Goal: Task Accomplishment & Management: Contribute content

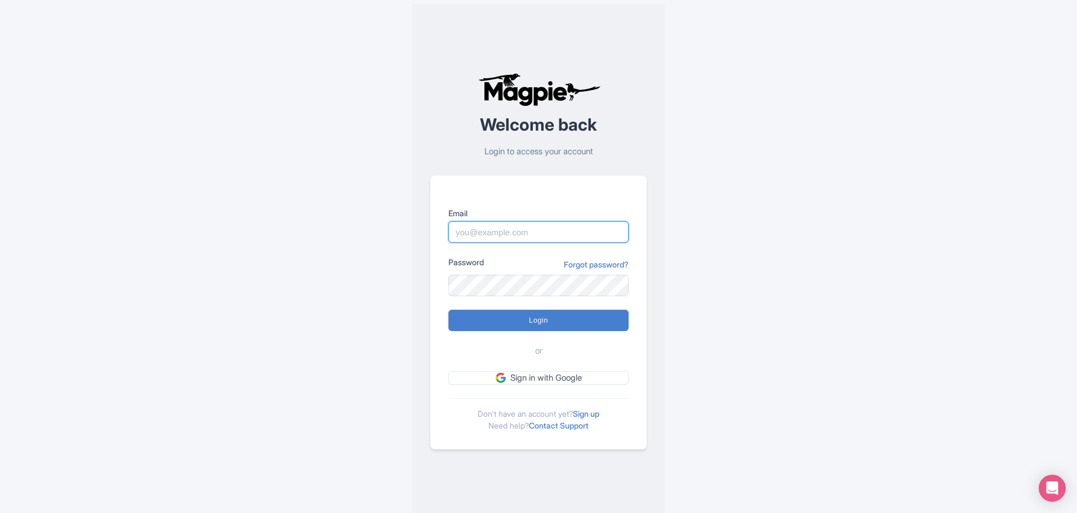
type input "info@increasewebconversions.com"
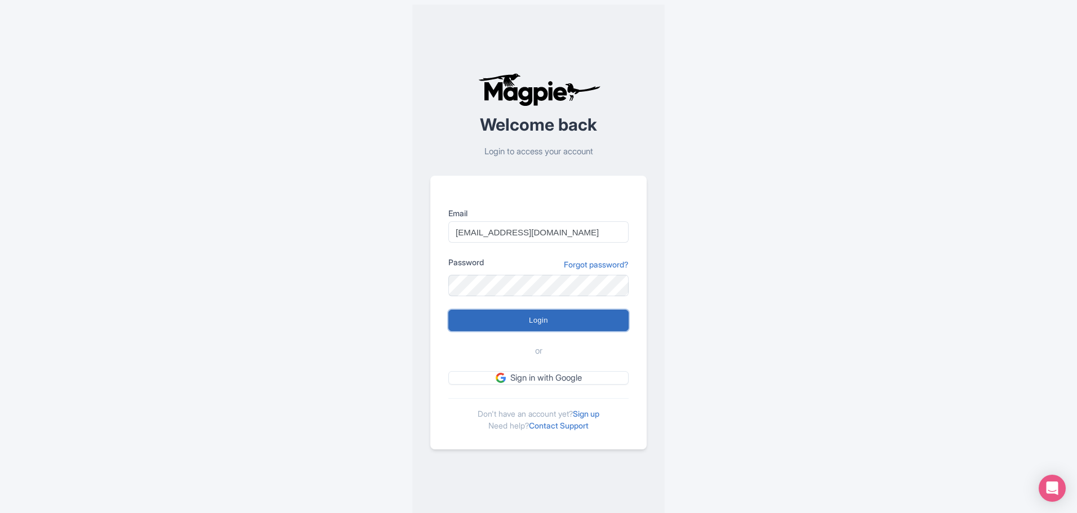
click at [595, 314] on input "Login" at bounding box center [538, 320] width 180 height 21
type input "Logging in..."
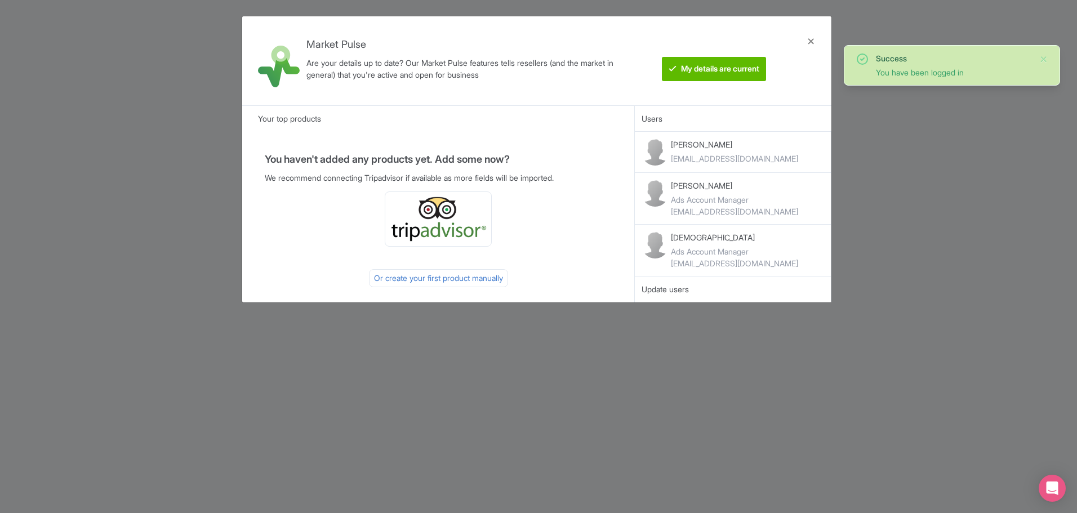
drag, startPoint x: 336, startPoint y: 209, endPoint x: 323, endPoint y: 207, distance: 13.1
click at [336, 209] on div at bounding box center [438, 218] width 347 height 55
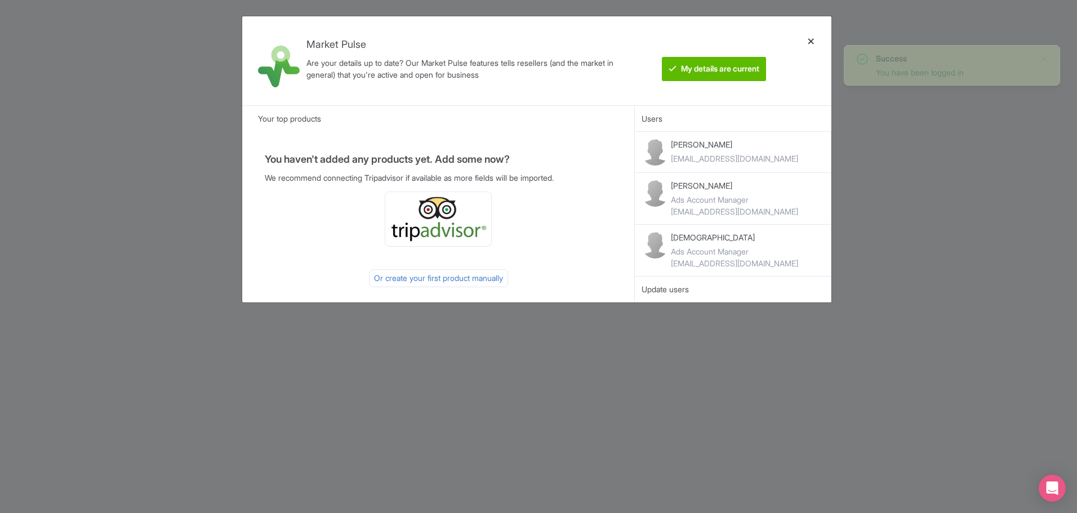
click at [813, 41] on div at bounding box center [810, 60] width 27 height 71
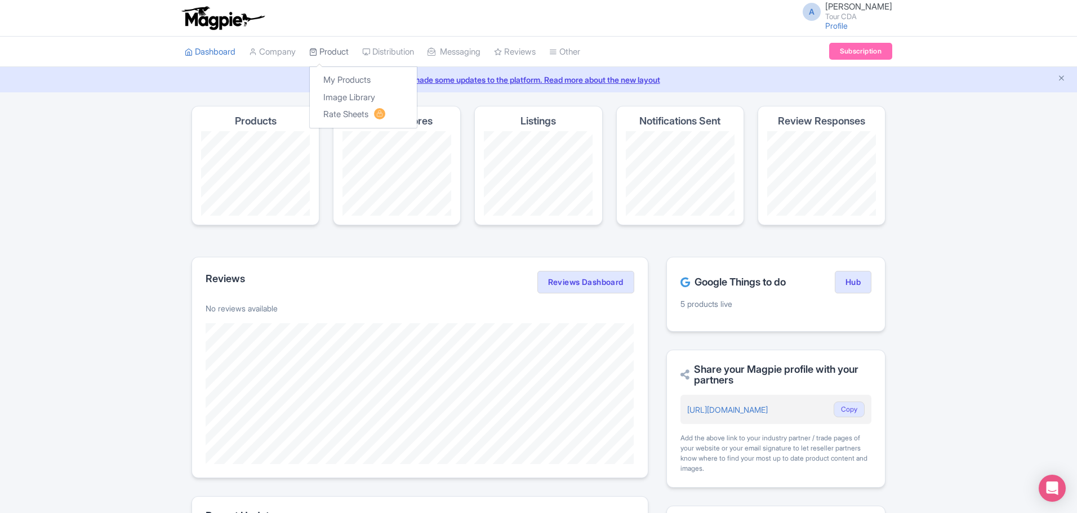
click at [317, 49] on icon at bounding box center [313, 52] width 8 height 8
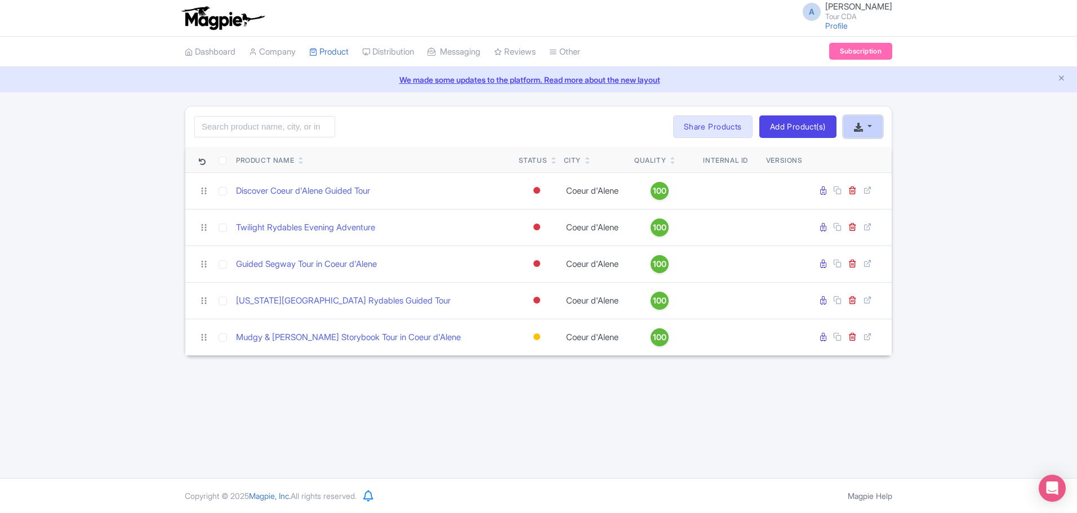
click at [869, 127] on button "button" at bounding box center [862, 126] width 39 height 23
click at [805, 127] on link "Add Product(s)" at bounding box center [797, 126] width 77 height 23
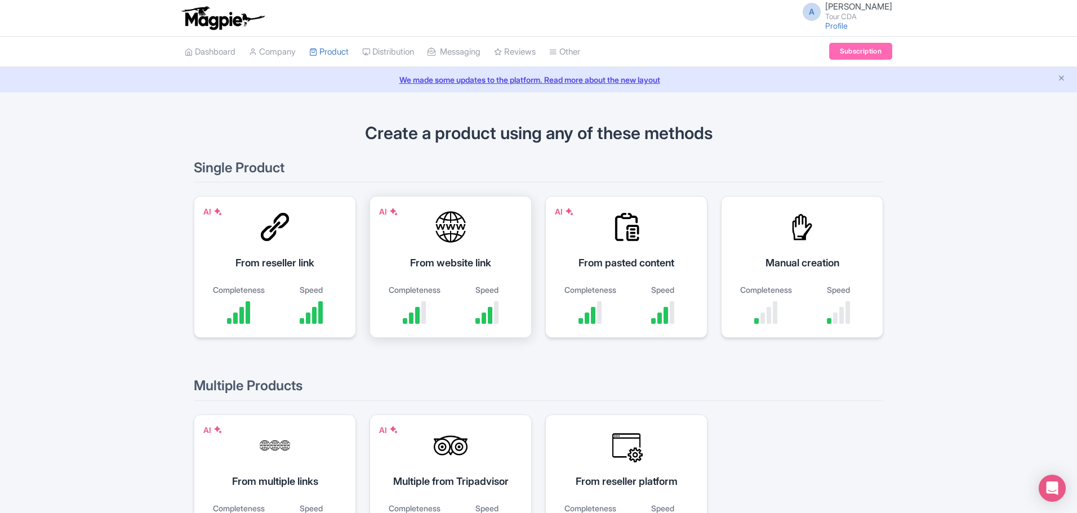
click at [442, 282] on div "AI From website link Completeness Speed" at bounding box center [450, 267] width 162 height 142
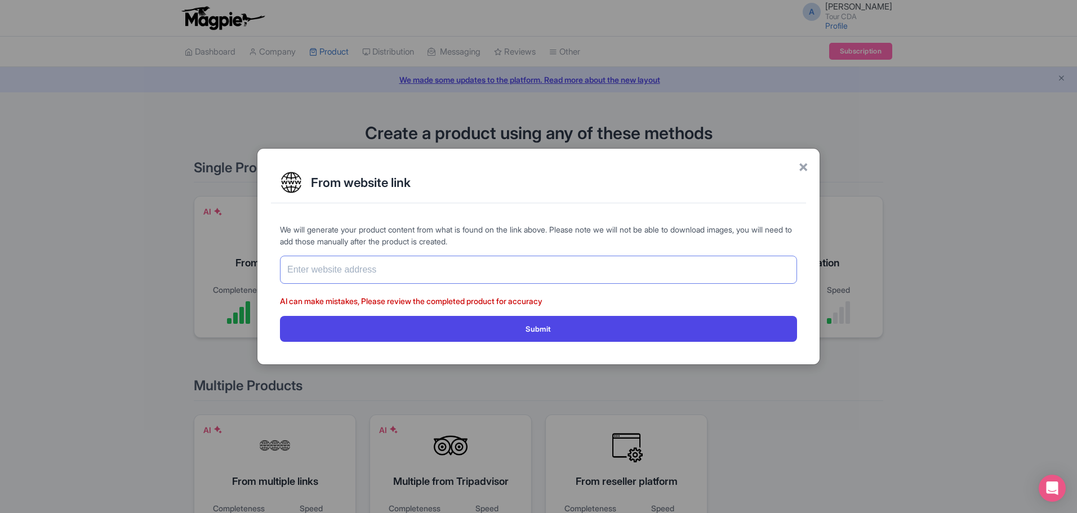
click at [313, 265] on input "text" at bounding box center [538, 270] width 517 height 28
click at [173, 231] on div "× From website link We will generate your product content from what is found on…" at bounding box center [538, 256] width 1077 height 513
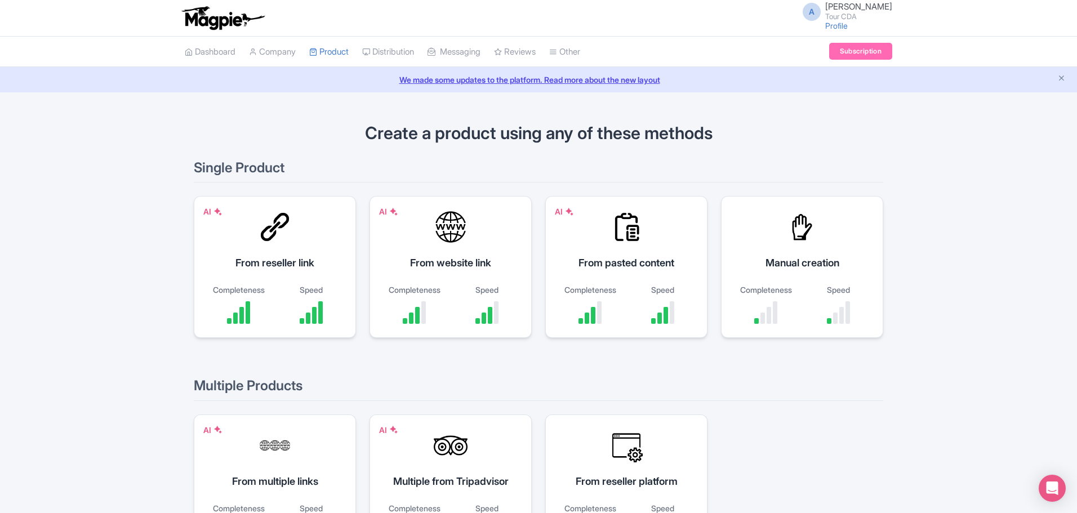
drag, startPoint x: 1062, startPoint y: 77, endPoint x: 1054, endPoint y: 77, distance: 8.4
click at [1061, 77] on icon "Close announcement" at bounding box center [1061, 78] width 8 height 8
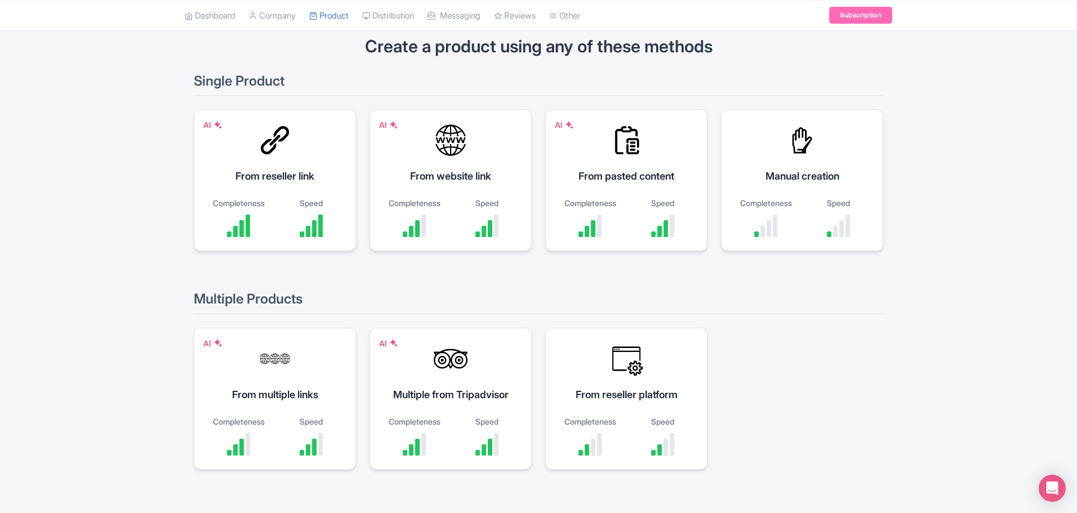
scroll to position [42, 0]
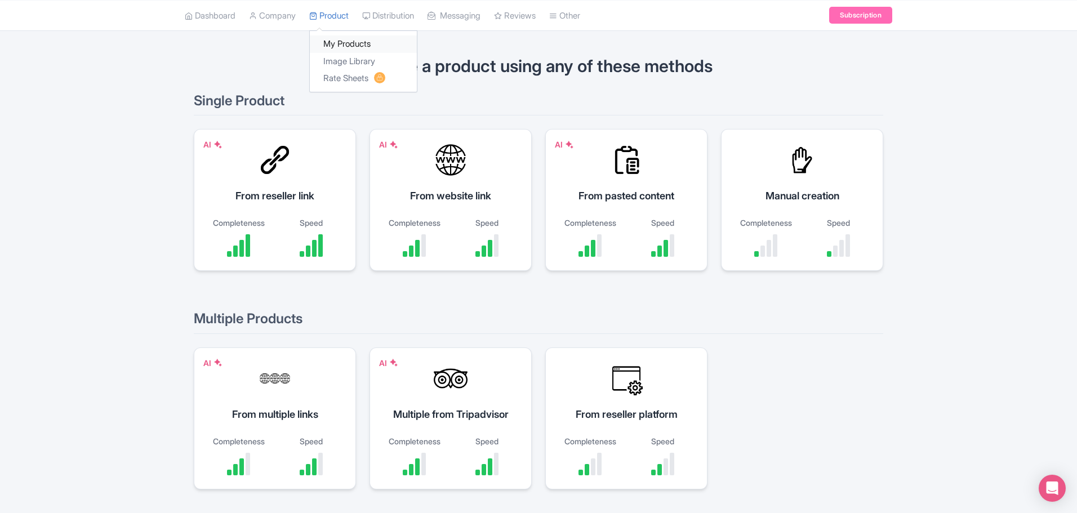
click at [346, 46] on link "My Products" at bounding box center [363, 43] width 107 height 17
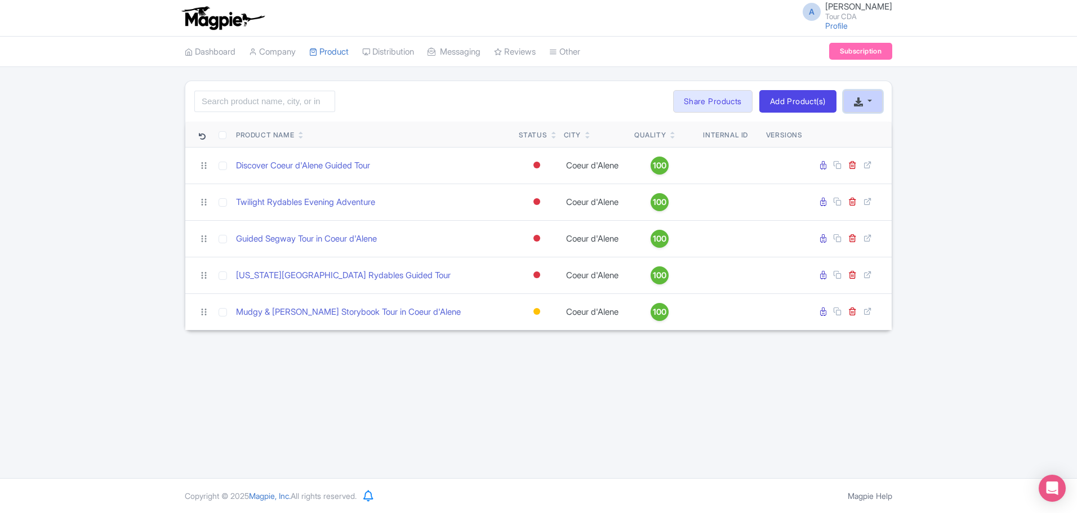
click at [869, 108] on button "button" at bounding box center [862, 101] width 39 height 23
click at [885, 126] on link "Create New Product »" at bounding box center [899, 127] width 111 height 17
click at [852, 104] on button "button" at bounding box center [862, 101] width 39 height 23
click at [417, 368] on div "A Andrew Slaga Tour CDA Profile Users Settings Sign out Dashboard Company Produ…" at bounding box center [538, 239] width 1077 height 478
click at [415, 418] on div "A Andrew Slaga Tour CDA Profile Users Settings Sign out Dashboard Company Produ…" at bounding box center [538, 239] width 1077 height 478
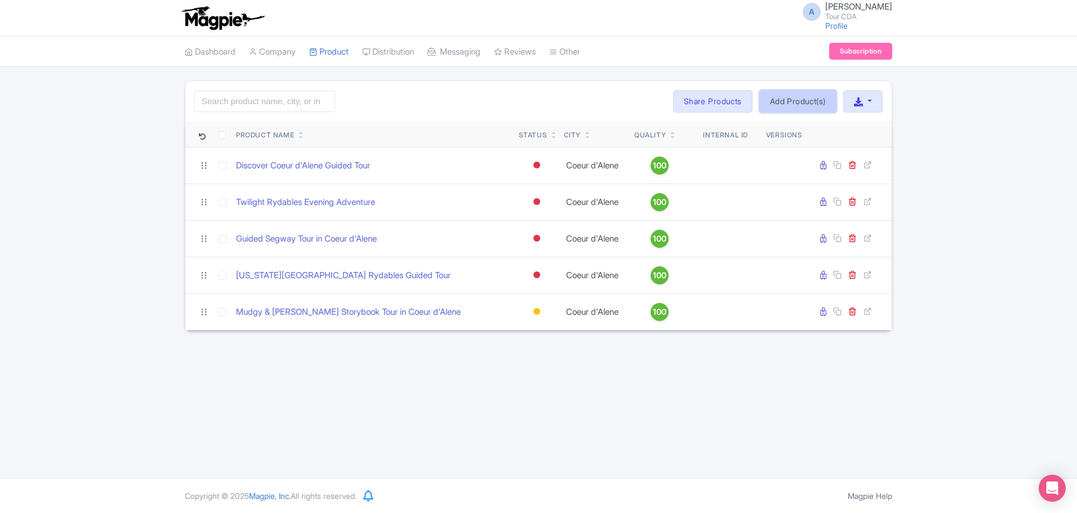
click at [791, 96] on link "Add Product(s)" at bounding box center [797, 101] width 77 height 23
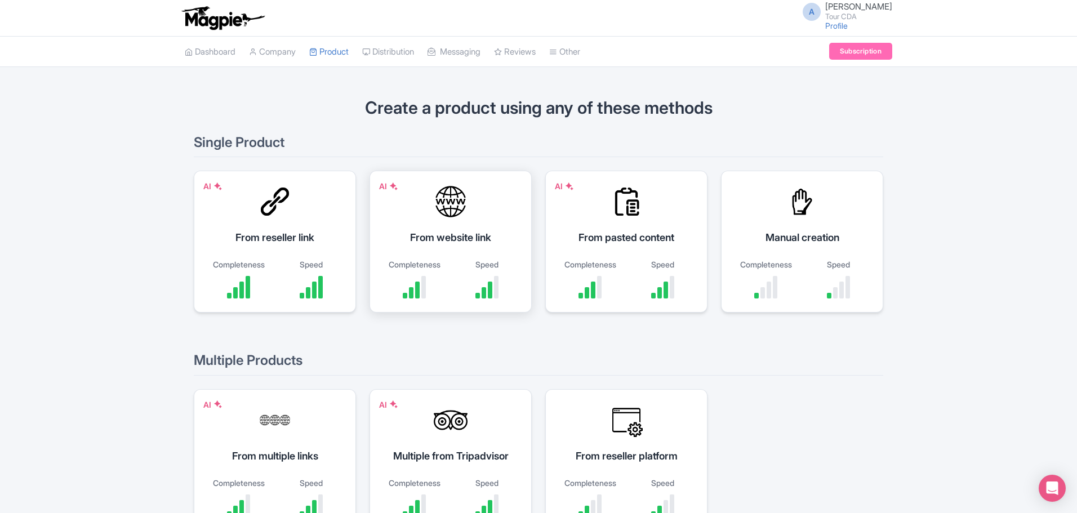
click at [439, 224] on div "AI From website link Completeness Speed" at bounding box center [450, 242] width 162 height 142
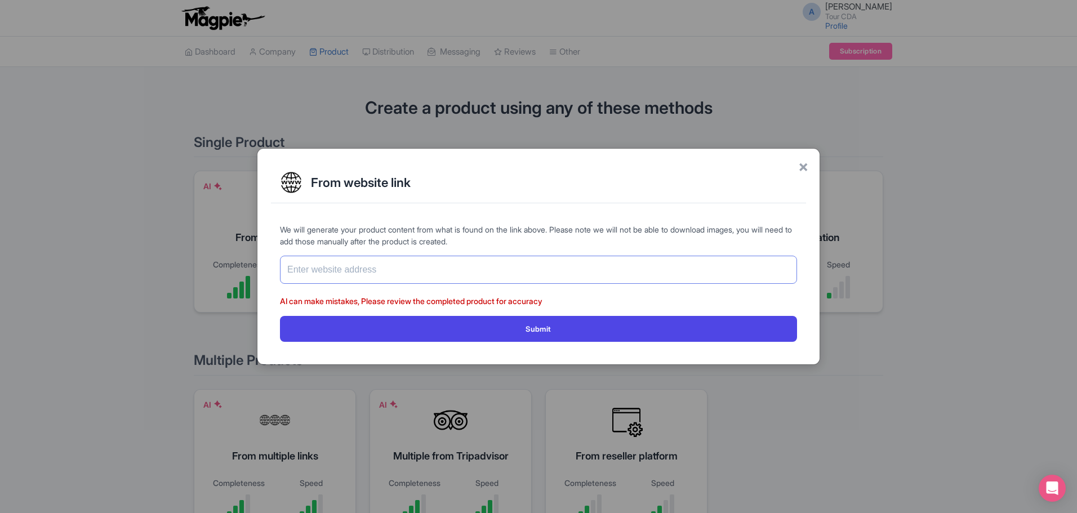
click at [386, 268] on input "text" at bounding box center [538, 270] width 517 height 28
paste input "[URL][DOMAIN_NAME]"
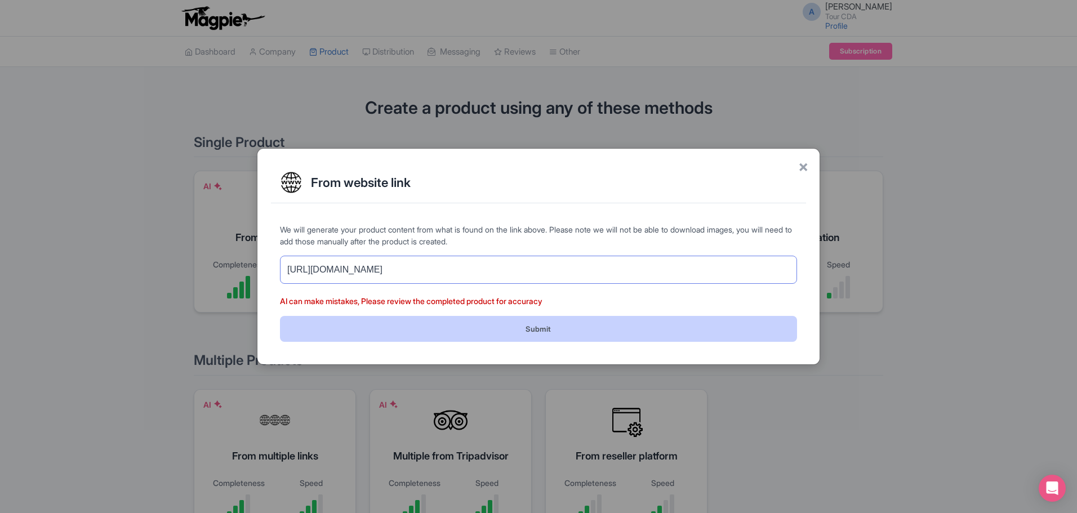
type input "[URL][DOMAIN_NAME]"
click at [523, 331] on button "Submit" at bounding box center [538, 328] width 517 height 25
click at [479, 334] on button "Submit" at bounding box center [538, 328] width 517 height 25
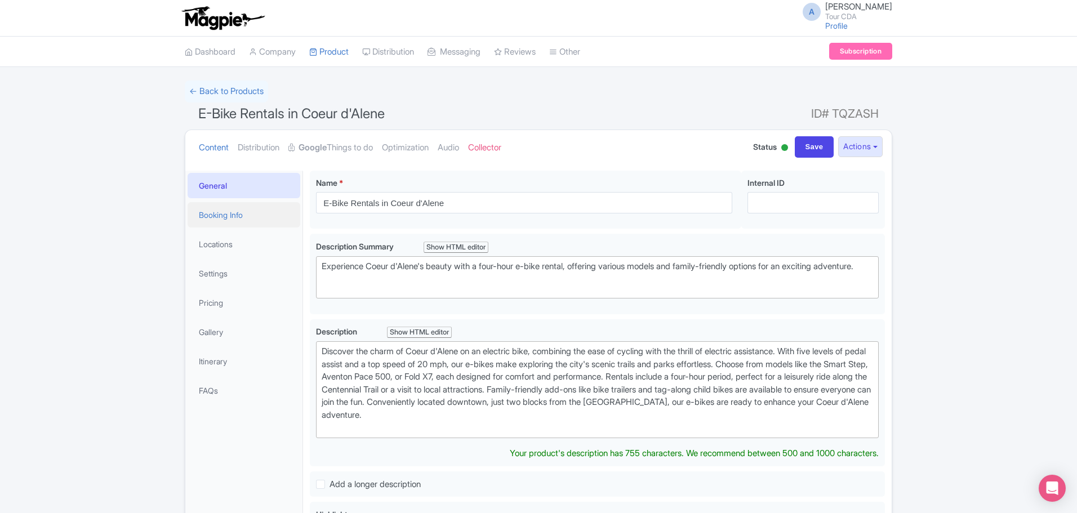
click at [224, 211] on link "Booking Info" at bounding box center [244, 214] width 113 height 25
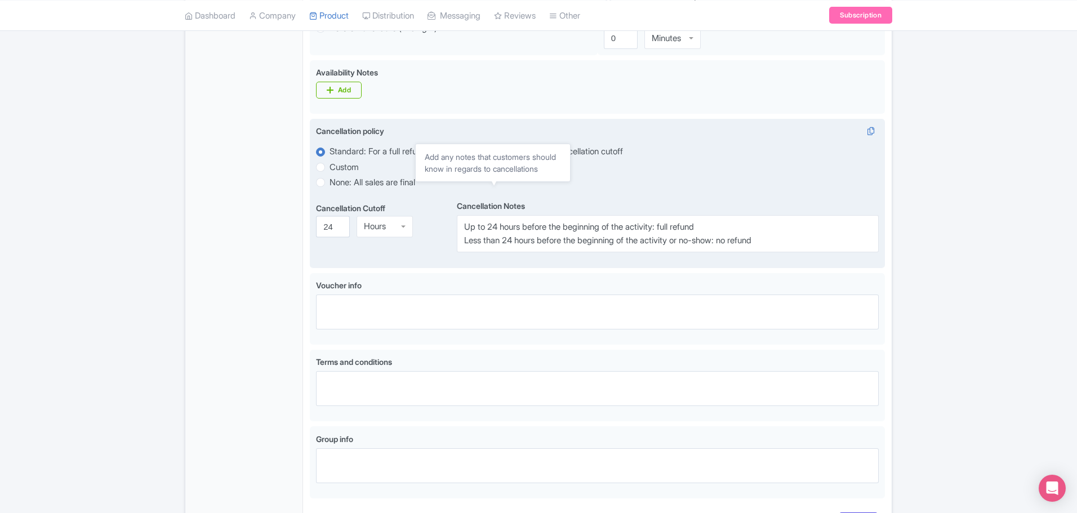
scroll to position [532, 0]
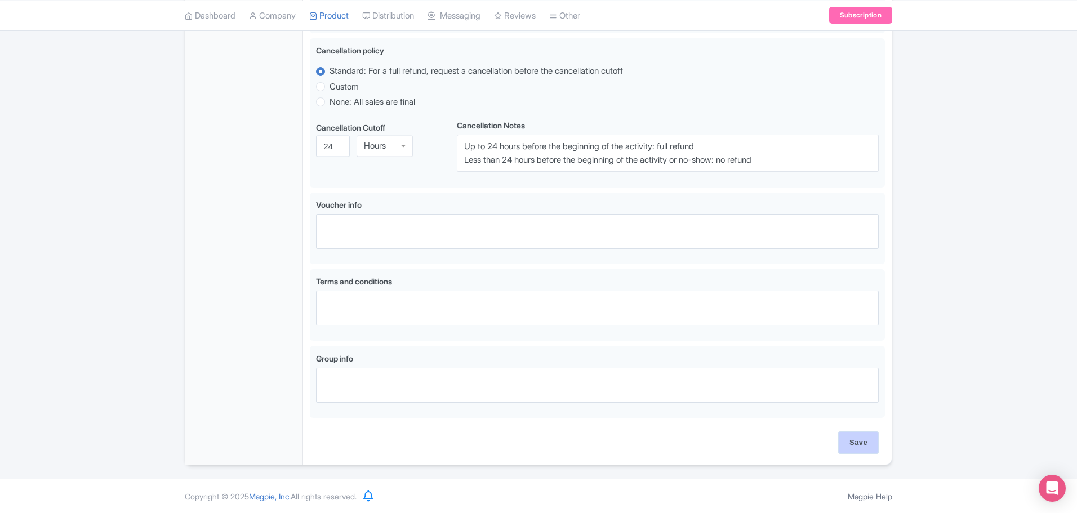
click at [849, 450] on input "Save" at bounding box center [857, 442] width 39 height 21
type input "Saving..."
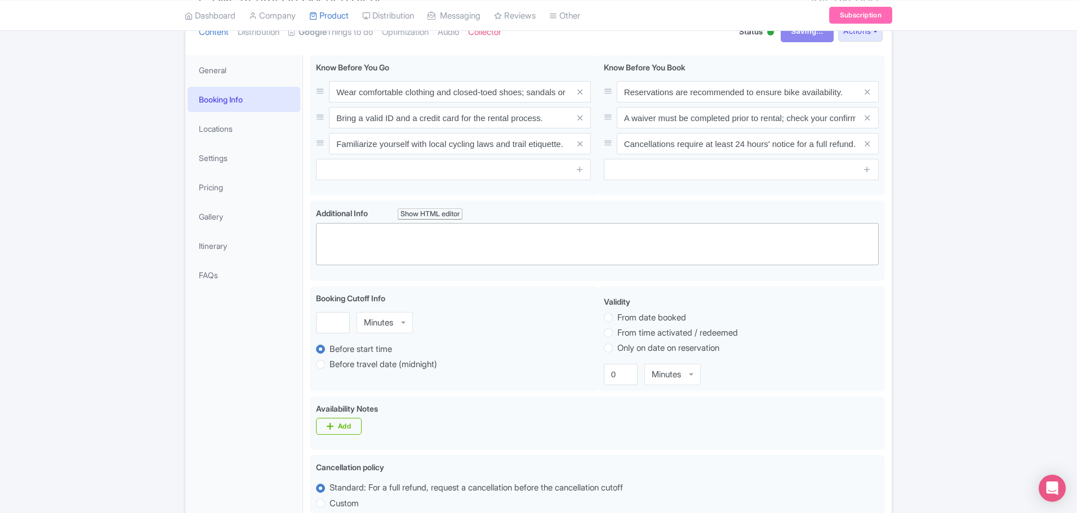
scroll to position [0, 0]
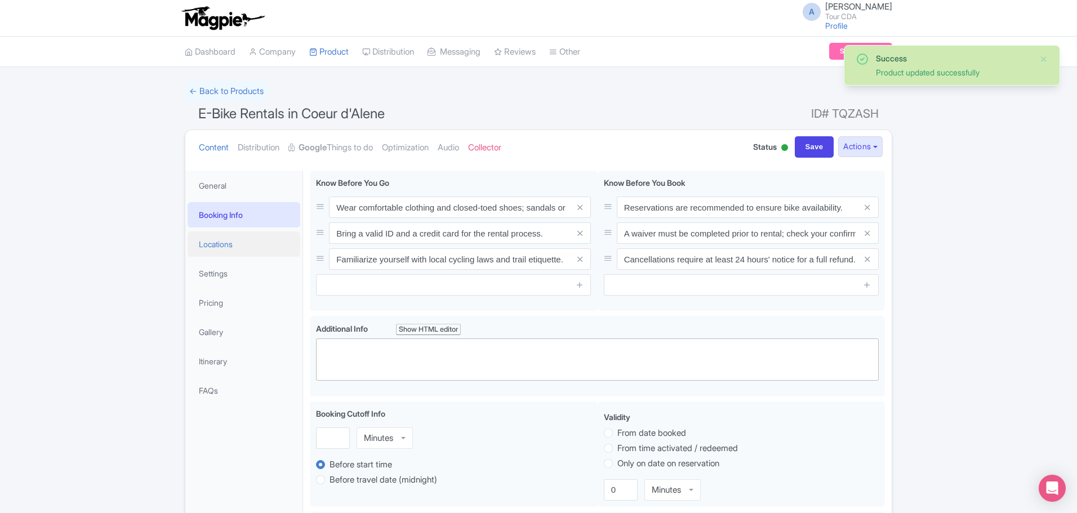
click at [220, 255] on link "Locations" at bounding box center [244, 243] width 113 height 25
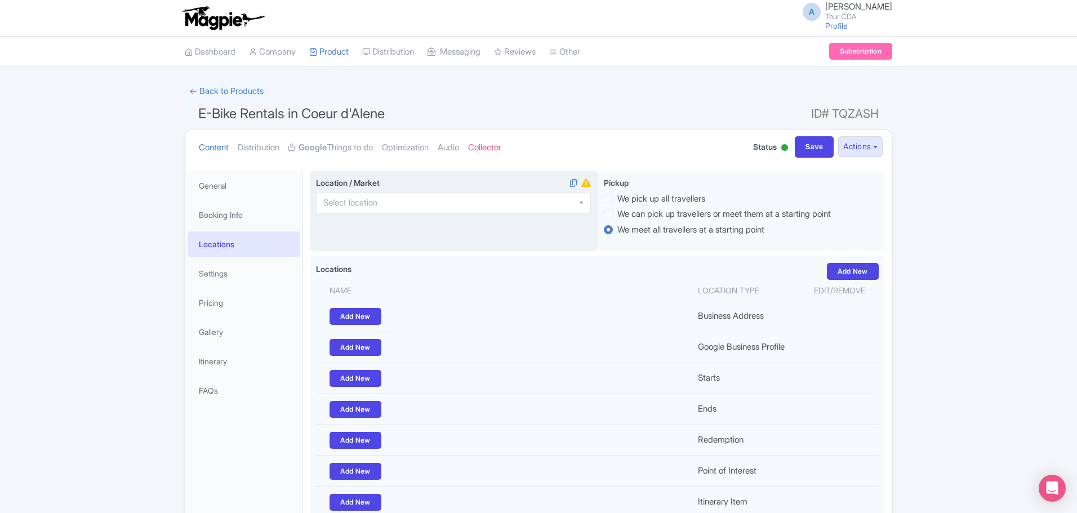
click at [533, 209] on div at bounding box center [453, 202] width 275 height 21
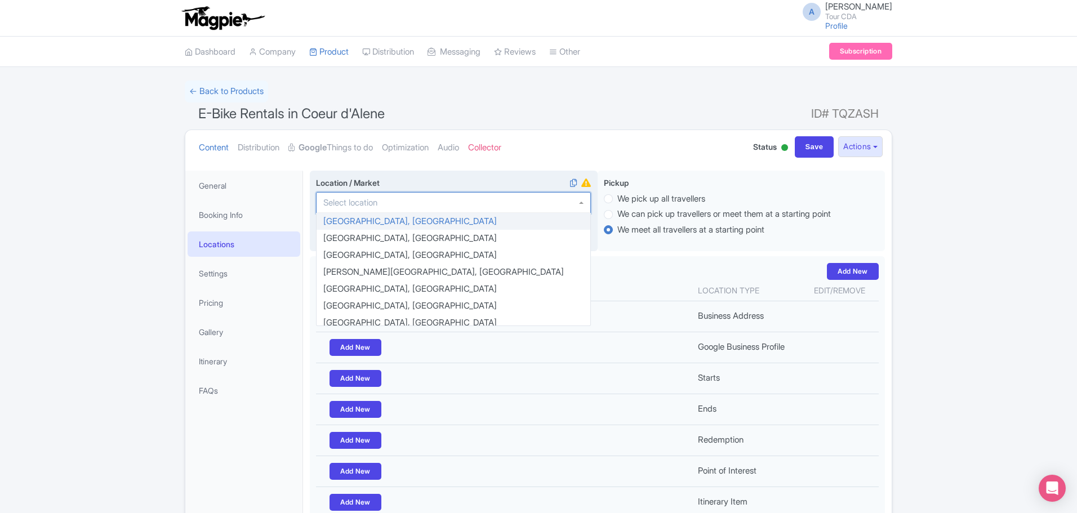
paste input "1618 East Lakeside Avenue Coeur d'Alene, ID 83814"
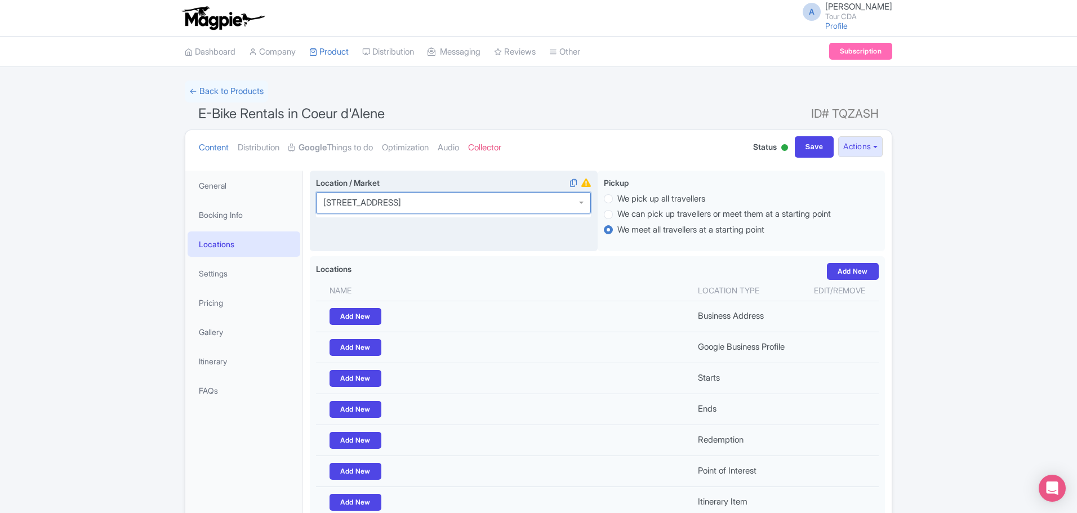
click at [433, 203] on input "Location / Market i" at bounding box center [426, 203] width 207 height 10
type input "t"
type input "coeur"
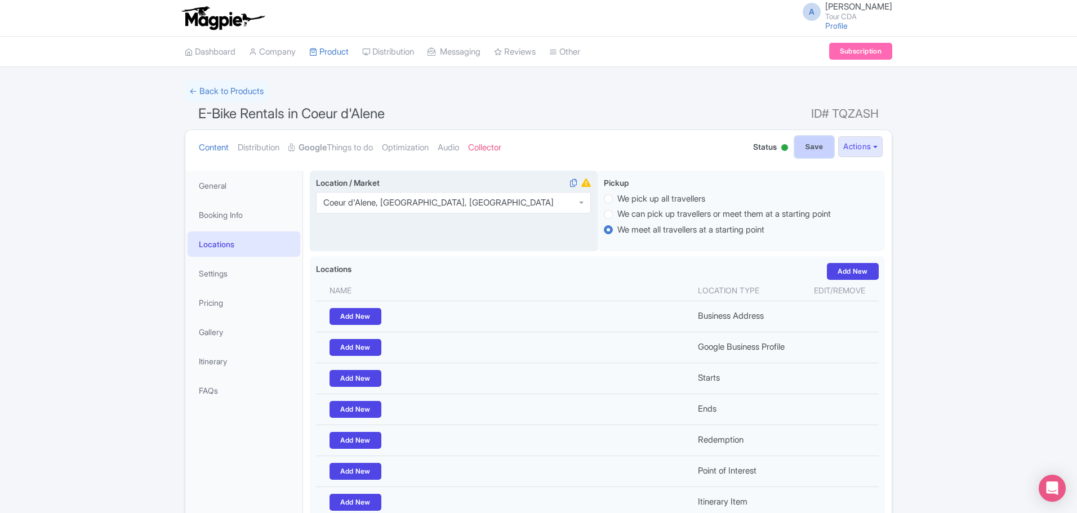
click at [807, 148] on input "Save" at bounding box center [814, 146] width 39 height 21
type input "Saving..."
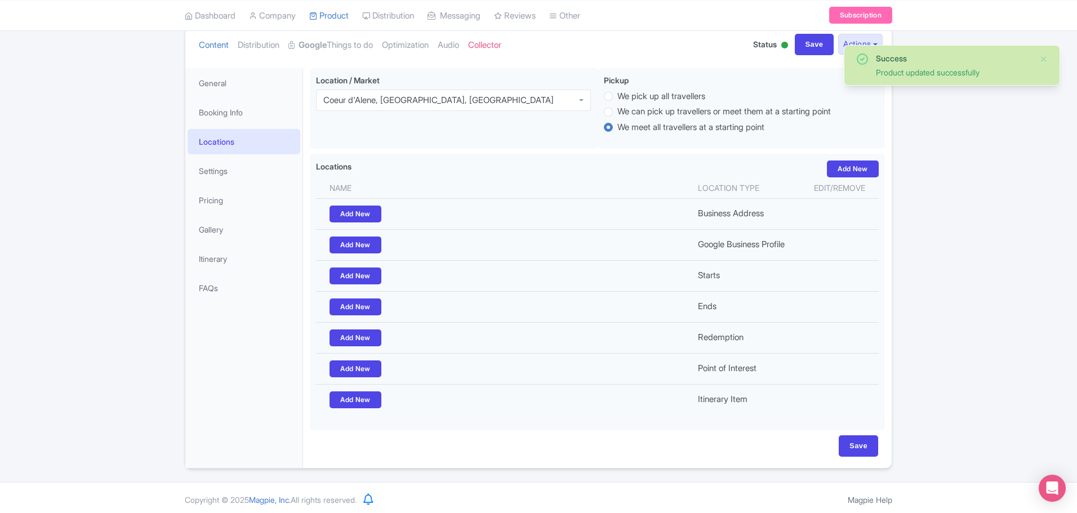
scroll to position [106, 0]
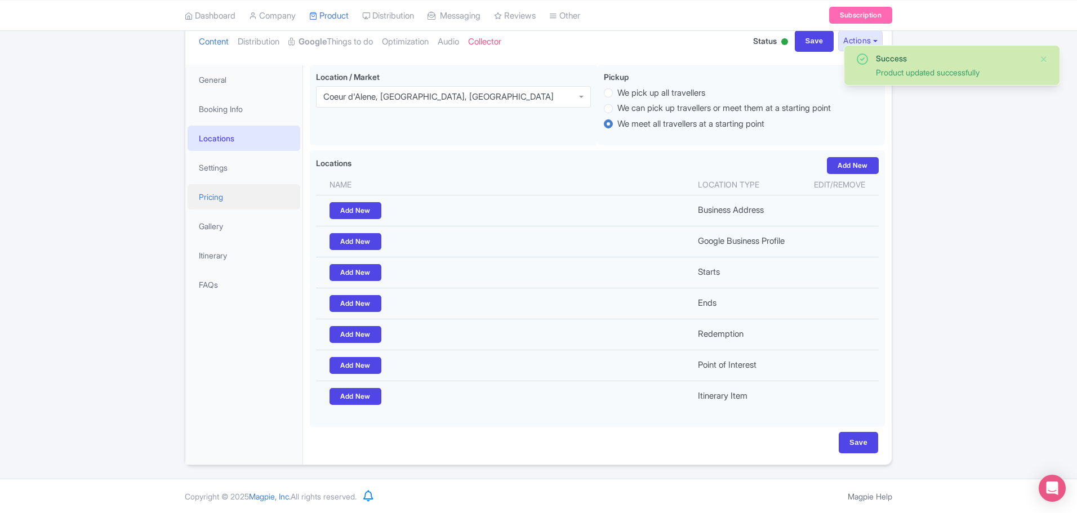
click at [238, 204] on link "Pricing" at bounding box center [244, 196] width 113 height 25
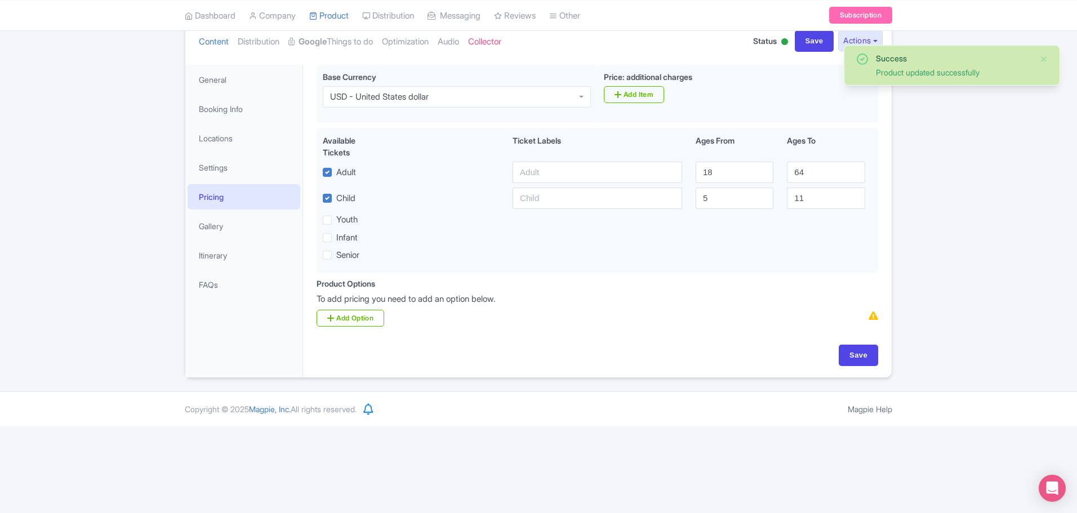
scroll to position [19, 0]
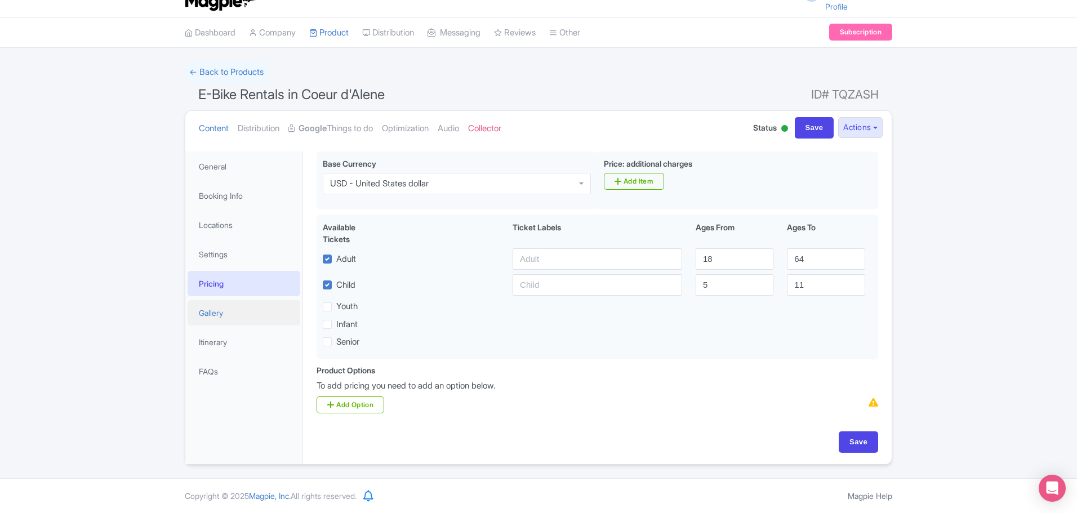
click at [217, 310] on link "Gallery" at bounding box center [244, 312] width 113 height 25
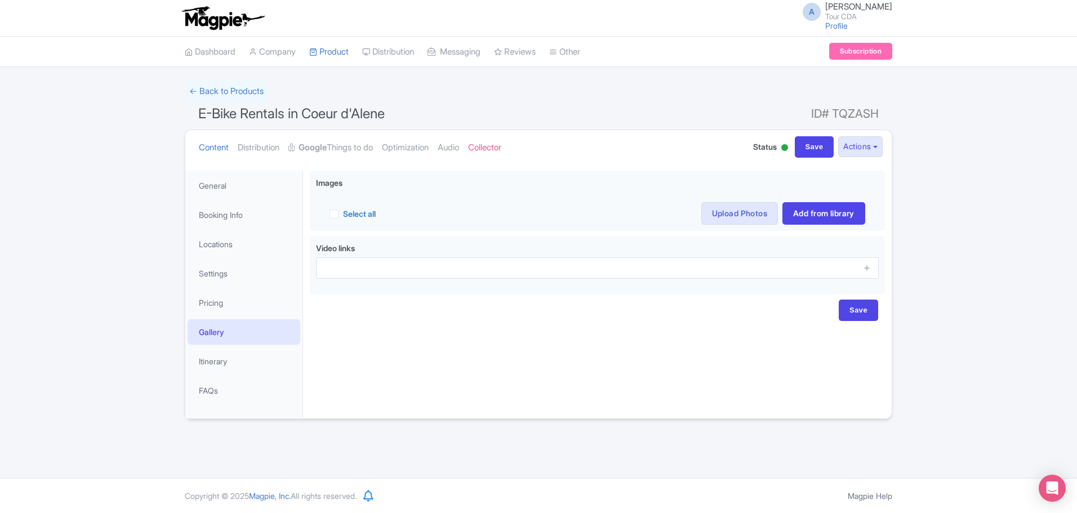
click at [160, 294] on div "Success Product updated successfully ← Back to Products E-Bike Rentals in Coeur…" at bounding box center [538, 250] width 1077 height 338
click at [815, 151] on input "Save" at bounding box center [814, 146] width 39 height 21
type input "Saving..."
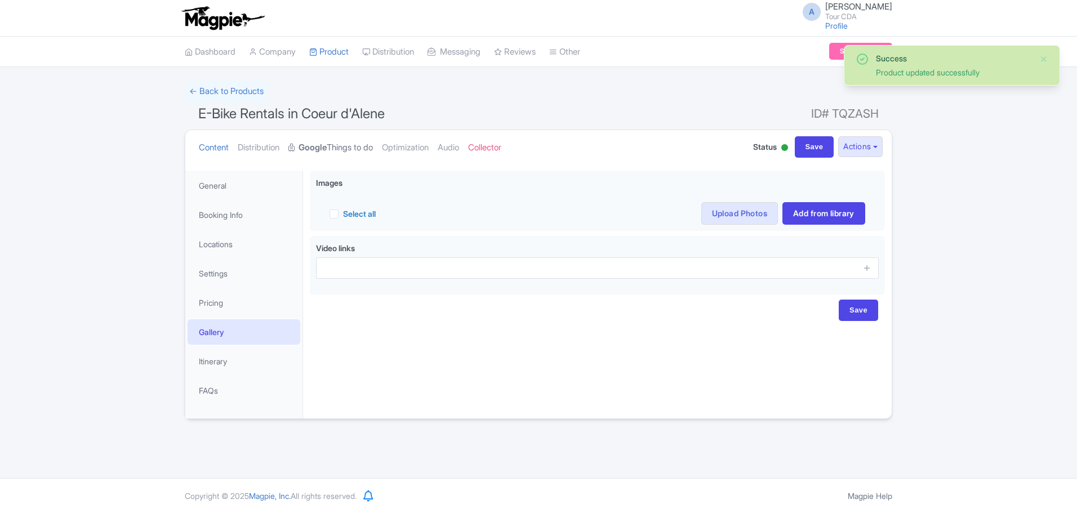
click at [315, 150] on strong "Google" at bounding box center [312, 147] width 28 height 13
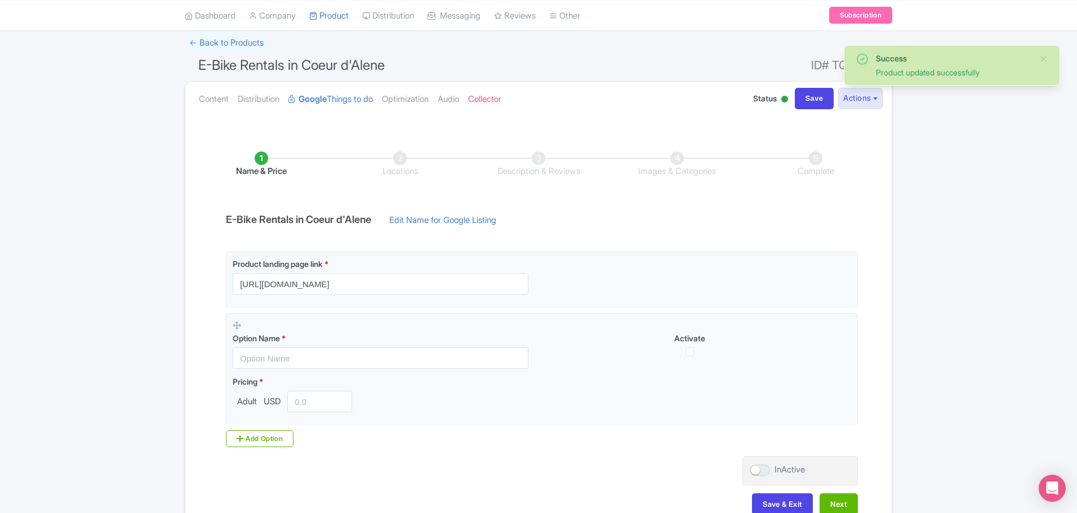
scroll to position [113, 0]
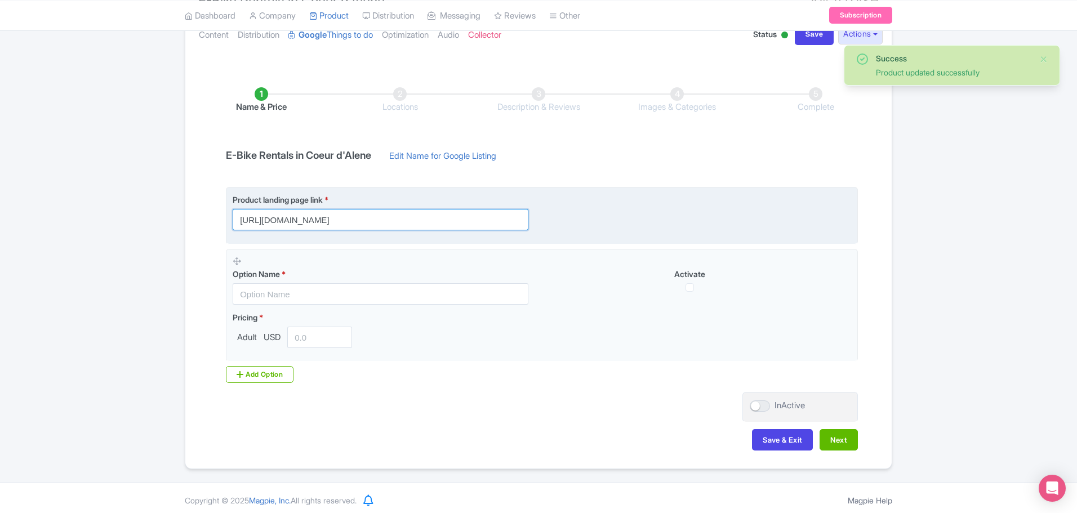
click at [471, 225] on input "https://tourcda.com/activities-in-cda/e-bike-rentals/" at bounding box center [381, 219] width 296 height 21
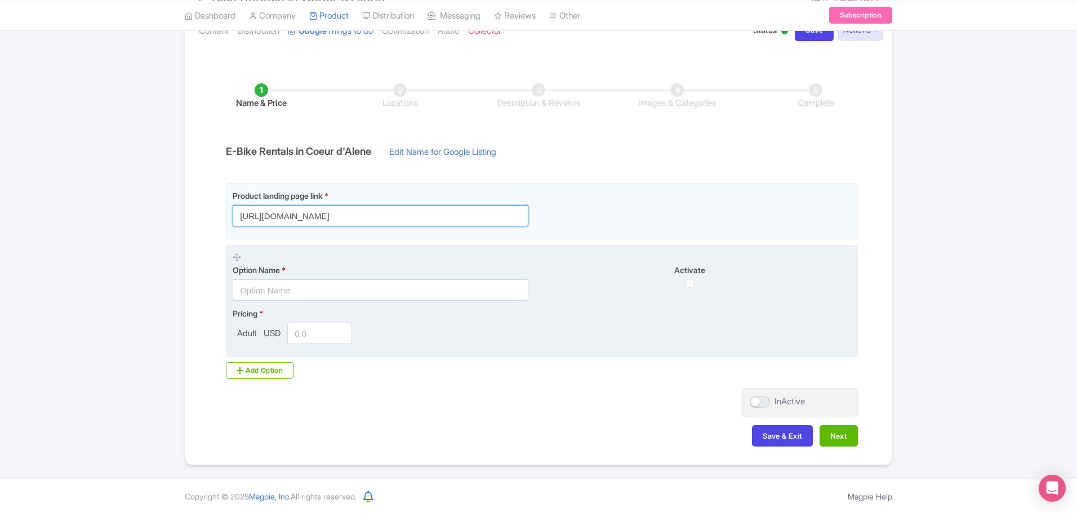
scroll to position [117, 0]
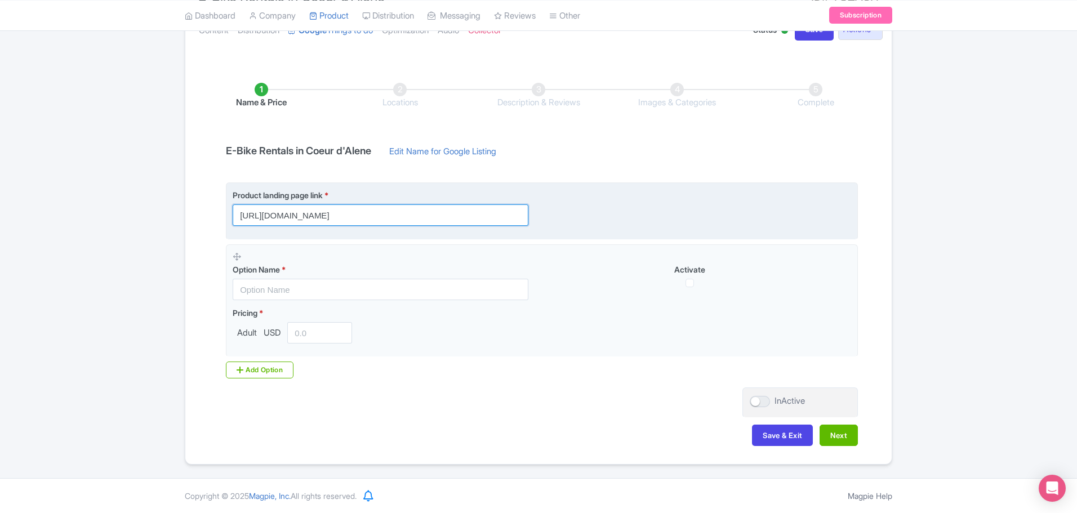
paste input "?utm_source=google+ttd&ref=swingdancingttd"
drag, startPoint x: 510, startPoint y: 217, endPoint x: 462, endPoint y: 217, distance: 47.3
click at [462, 217] on input "https://tourcda.com/activities-in-cda/e-bike-rentals/?utm_source=google+ttd&ref…" at bounding box center [381, 214] width 296 height 21
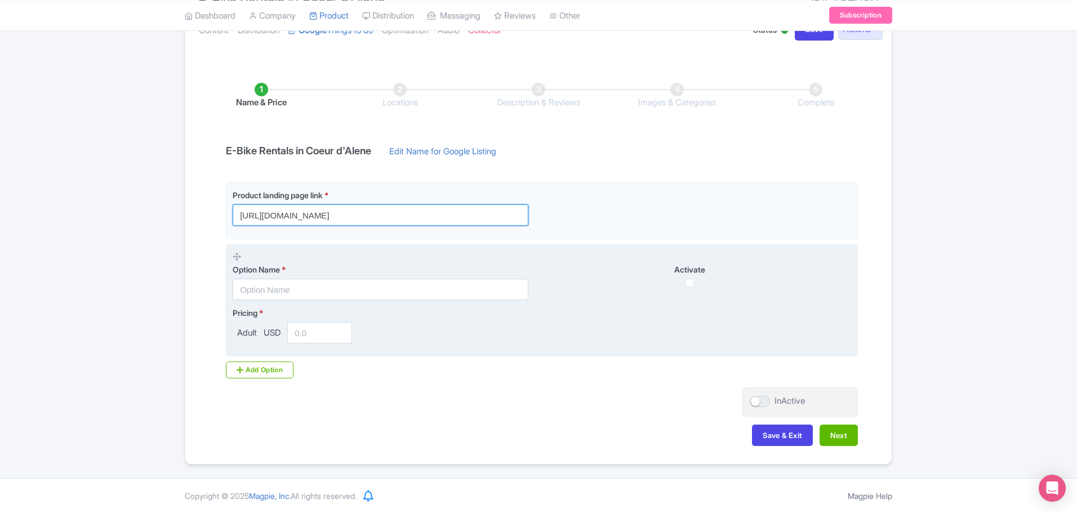
type input "https://tourcda.com/activities-in-cda/e-bike-rentals/?utm_source=google+ttd&ref…"
click at [325, 298] on input "text" at bounding box center [381, 289] width 296 height 21
click at [315, 332] on input "number" at bounding box center [319, 332] width 65 height 21
paste input "61.60"
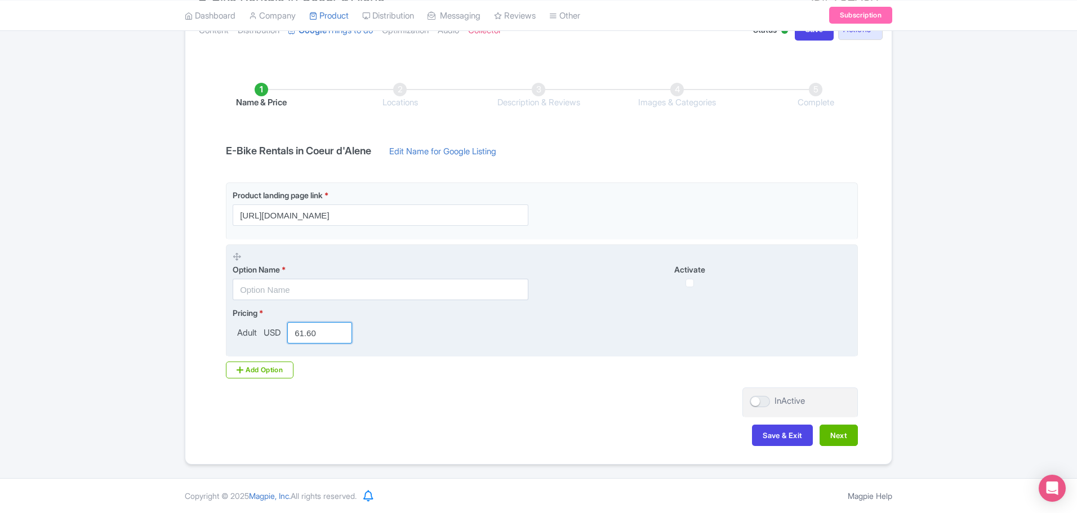
type input "61.60"
click at [324, 292] on input "text" at bounding box center [381, 289] width 296 height 21
click at [287, 291] on input "text" at bounding box center [381, 289] width 296 height 21
type input "Tourist"
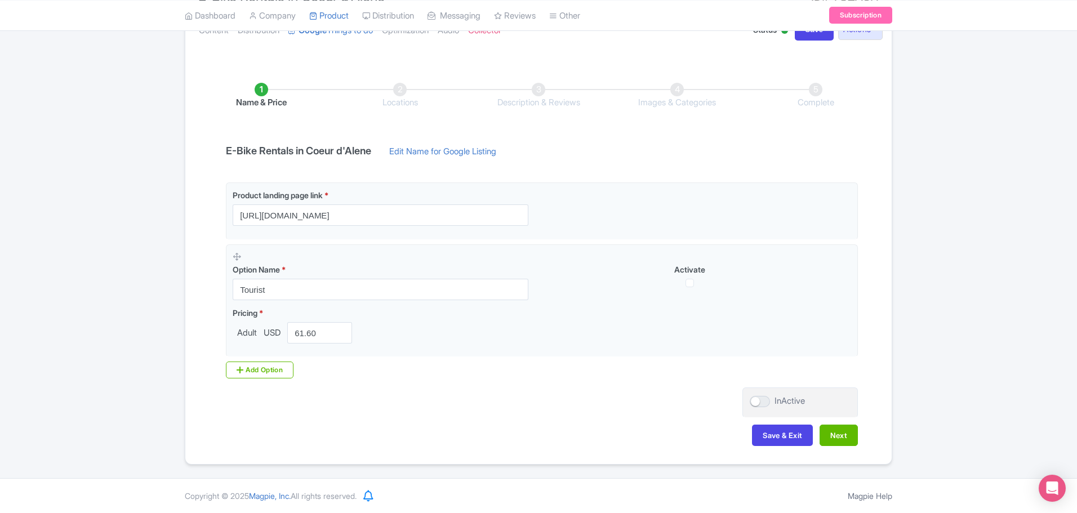
click at [171, 331] on div "Success Product updated successfully ← Back to Products E-Bike Rentals in Coeur…" at bounding box center [538, 213] width 1077 height 501
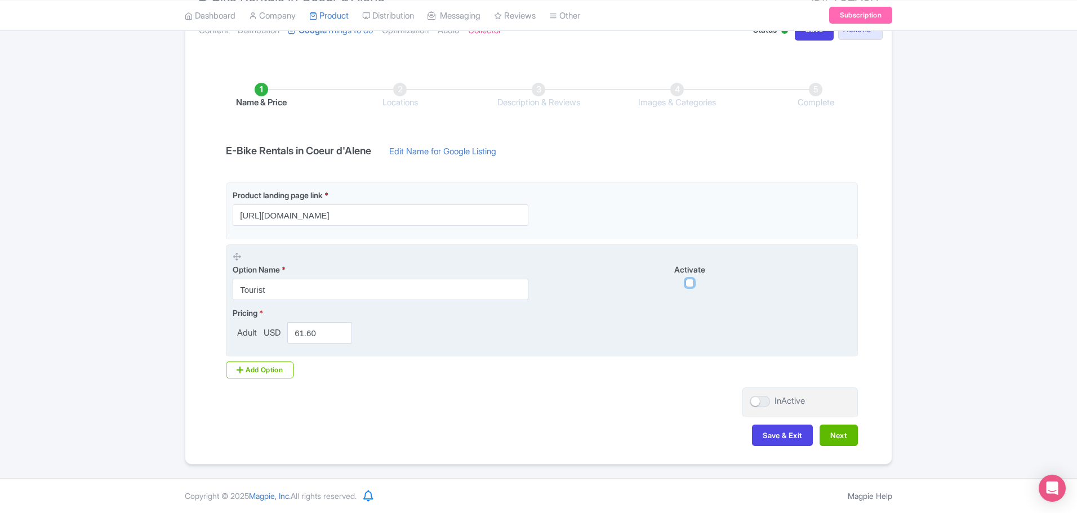
click at [689, 287] on input "checkbox" at bounding box center [689, 283] width 8 height 8
checkbox input "true"
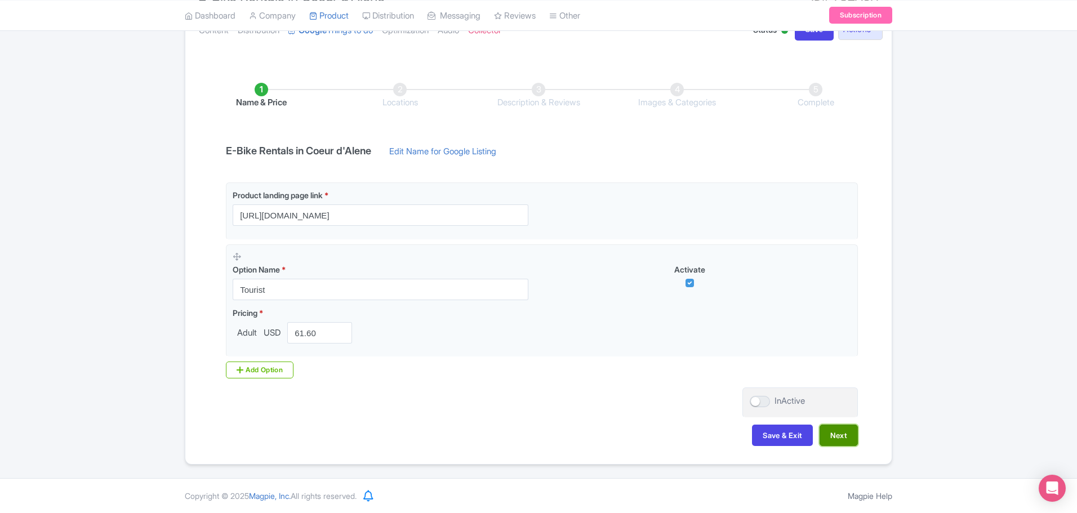
click at [835, 436] on button "Next" at bounding box center [838, 435] width 38 height 21
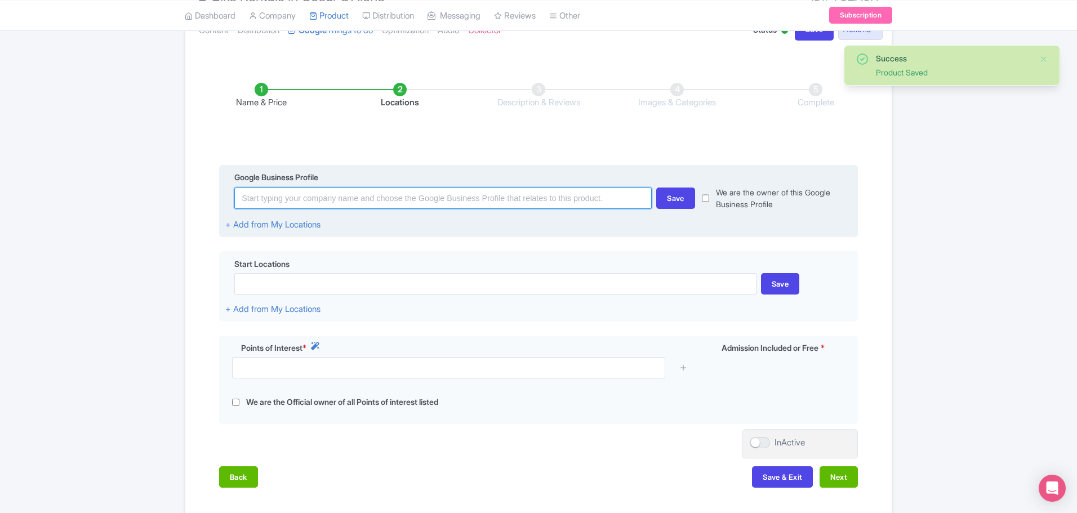
click at [373, 200] on input at bounding box center [442, 198] width 417 height 21
click at [376, 200] on input at bounding box center [442, 198] width 417 height 21
click at [471, 197] on input at bounding box center [442, 198] width 417 height 21
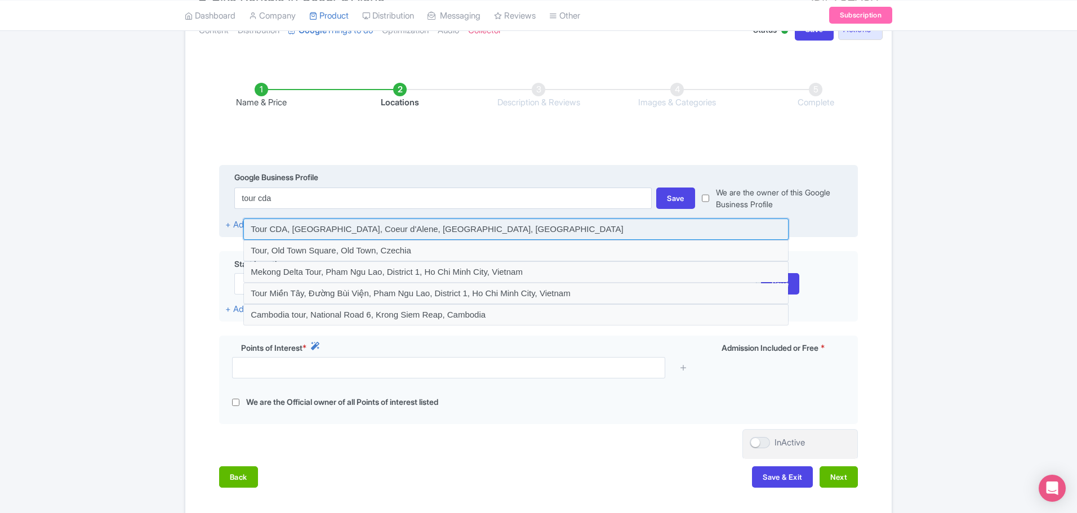
click at [361, 234] on input at bounding box center [515, 228] width 545 height 21
type input "Tour CDA, East Lakeside Avenue, Coeur d'Alene, ID, USA"
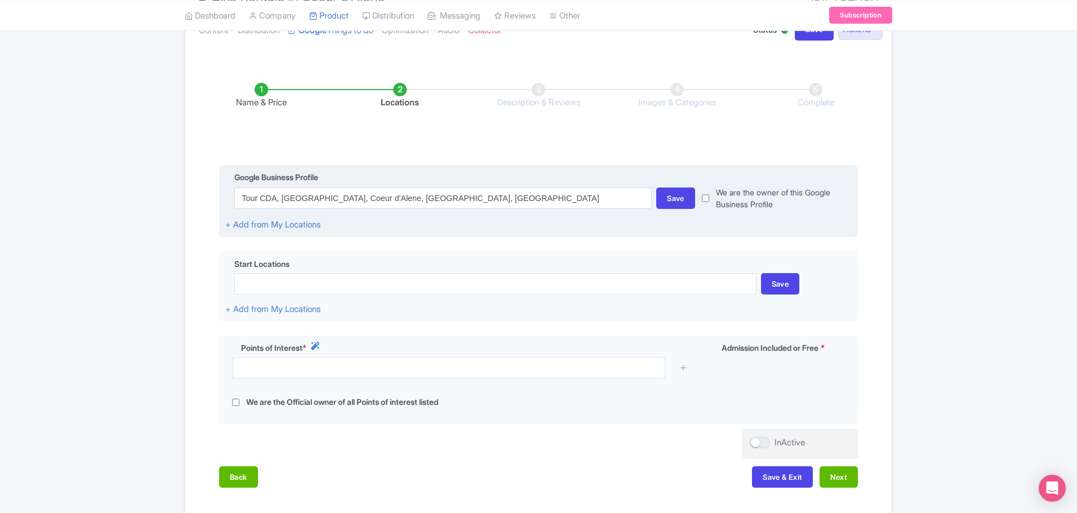
click at [709, 195] on input "checkbox" at bounding box center [705, 198] width 7 height 24
checkbox input "true"
click at [681, 207] on div "Save" at bounding box center [675, 198] width 39 height 21
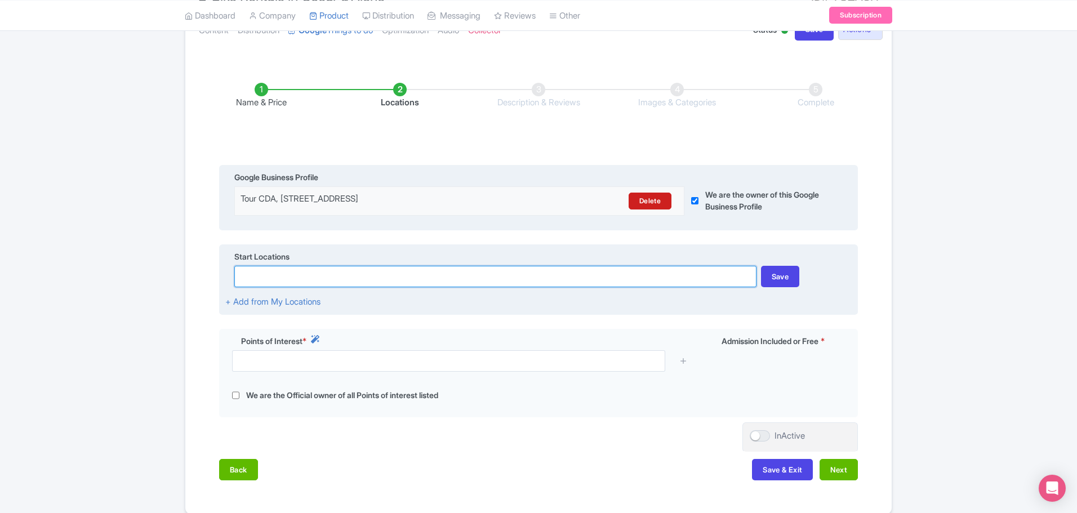
click at [389, 280] on input at bounding box center [494, 276] width 521 height 21
click at [324, 282] on input at bounding box center [494, 276] width 521 height 21
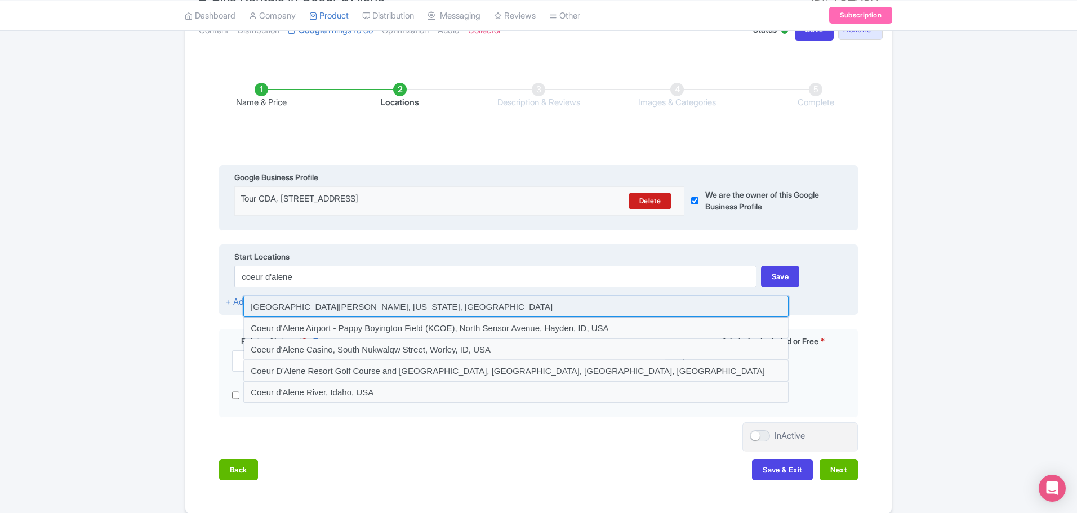
click at [413, 310] on input at bounding box center [515, 306] width 545 height 21
type input "Coeur d'Alene Lake, Idaho, USA"
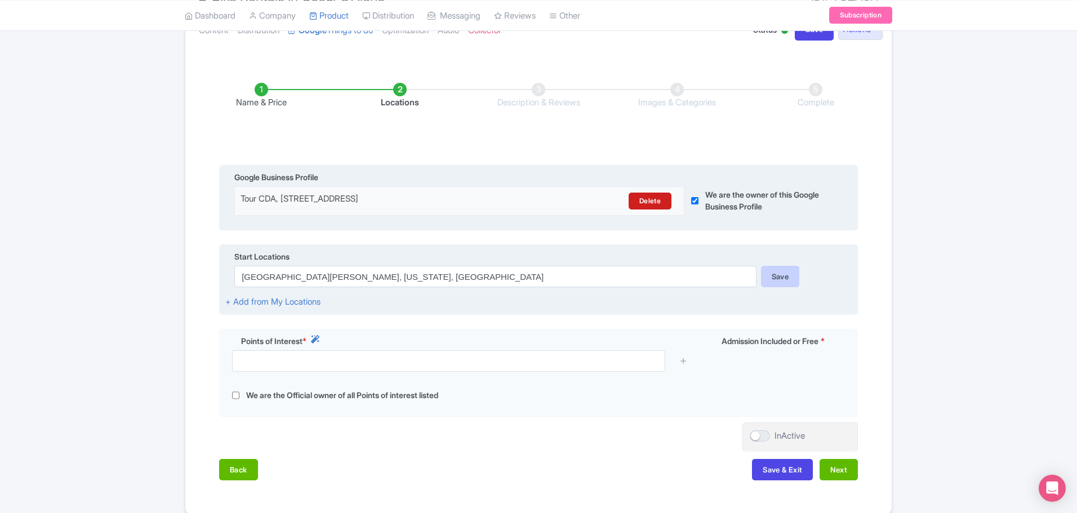
click at [790, 273] on div "Save" at bounding box center [780, 276] width 39 height 21
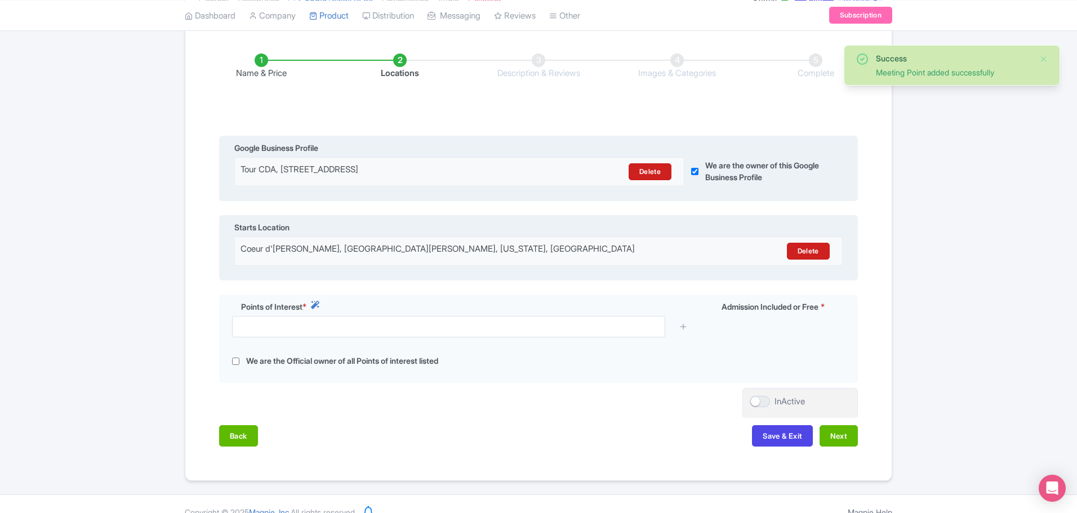
scroll to position [163, 0]
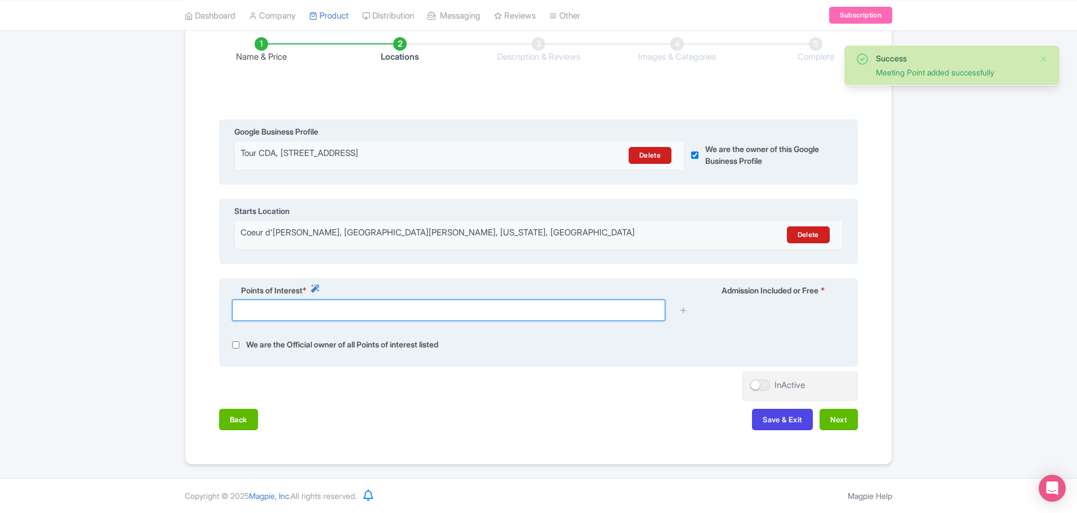
click at [410, 313] on input "text" at bounding box center [448, 310] width 433 height 21
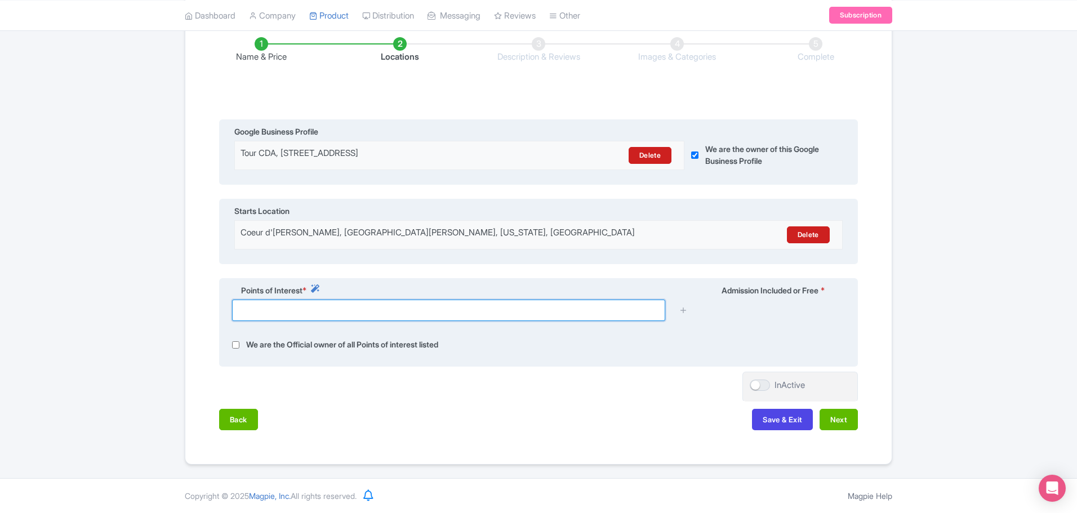
click at [334, 309] on input "text" at bounding box center [448, 310] width 433 height 21
click at [319, 289] on icon at bounding box center [315, 288] width 8 height 8
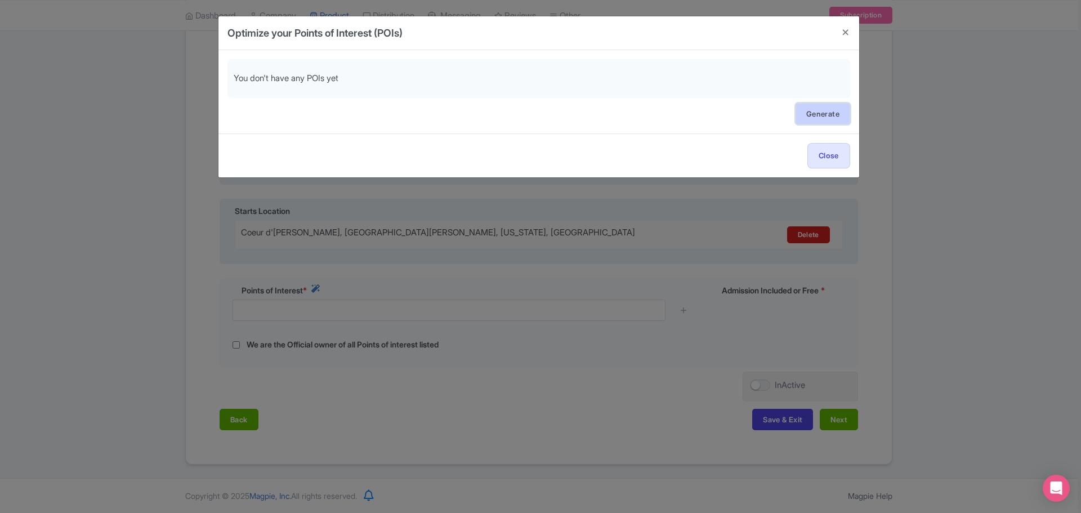
click at [818, 119] on link "Generate" at bounding box center [823, 113] width 55 height 21
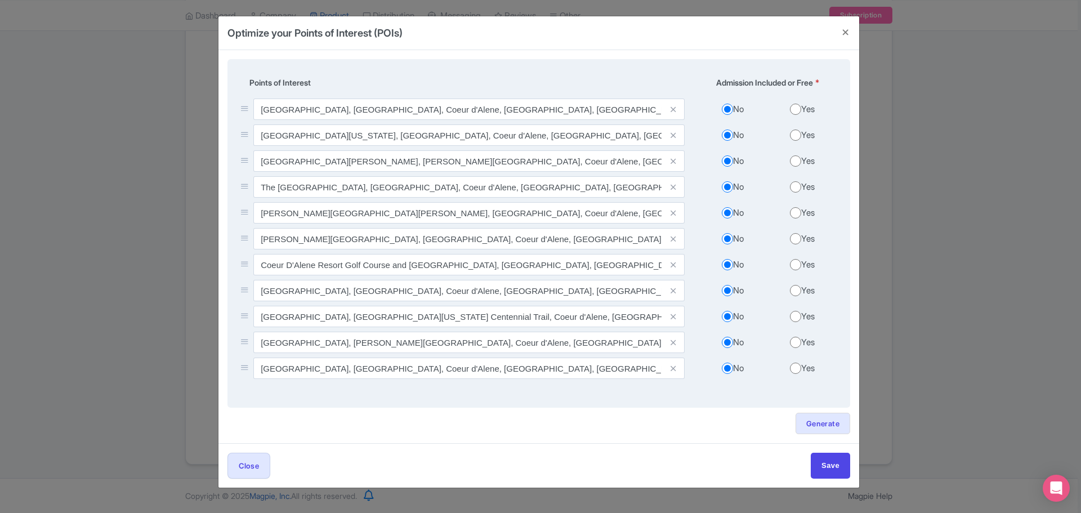
click at [798, 109] on input "Yes" at bounding box center [795, 109] width 11 height 11
radio input "true"
click at [795, 137] on input "Yes" at bounding box center [795, 135] width 11 height 11
radio input "true"
click at [797, 154] on div "No Yes" at bounding box center [767, 163] width 153 height 26
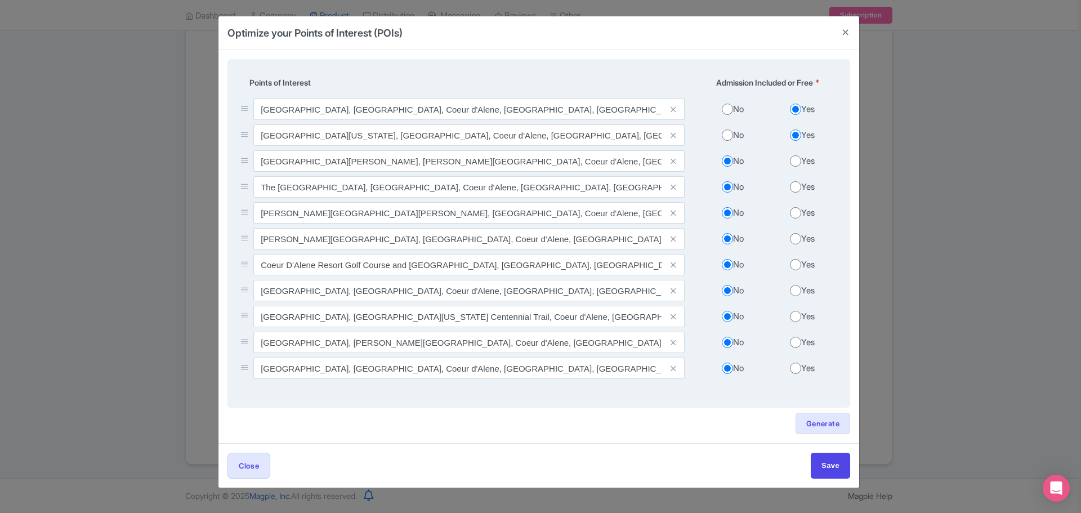
click at [796, 170] on div "No Yes" at bounding box center [767, 163] width 153 height 26
click at [798, 163] on input "Yes" at bounding box center [795, 160] width 11 height 11
radio input "true"
click at [795, 186] on input "Yes" at bounding box center [795, 186] width 11 height 11
radio input "true"
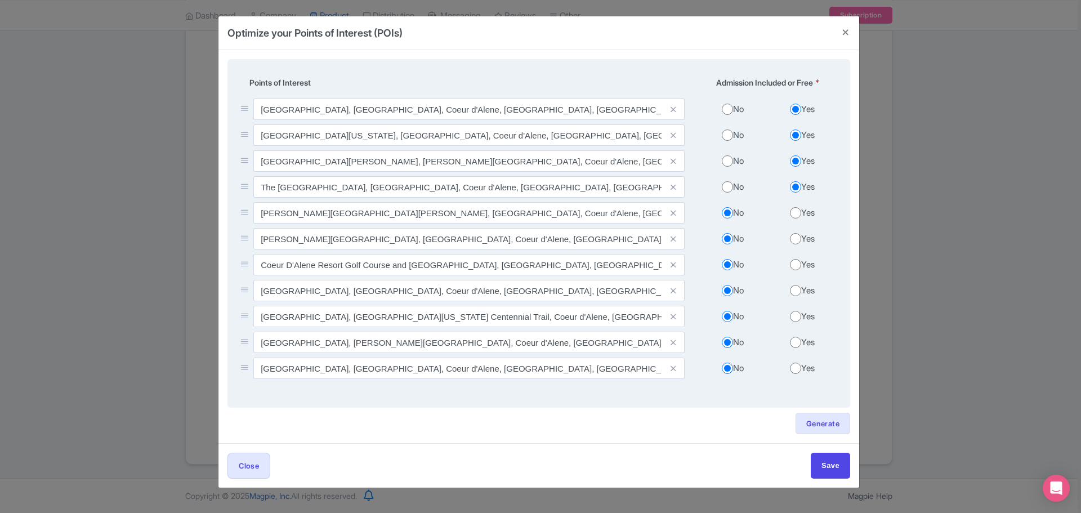
click at [793, 215] on input "Yes" at bounding box center [795, 212] width 11 height 11
radio input "true"
click at [796, 238] on input "Yes" at bounding box center [795, 238] width 11 height 11
radio input "true"
click at [796, 267] on input "Yes" at bounding box center [795, 264] width 11 height 11
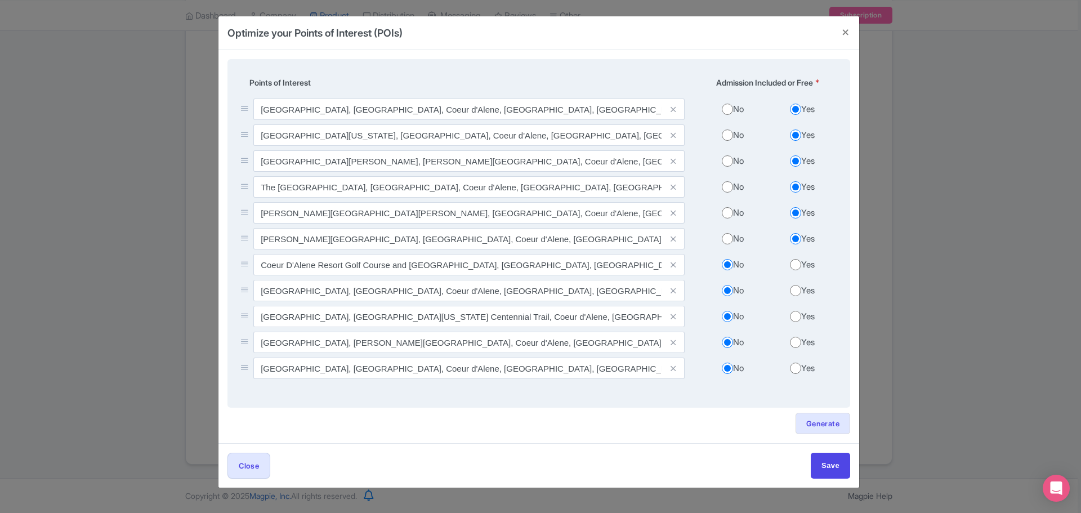
radio input "true"
click at [798, 292] on input "Yes" at bounding box center [795, 290] width 11 height 11
radio input "true"
click at [802, 317] on label "Yes" at bounding box center [808, 316] width 14 height 13
click at [801, 317] on input "Yes" at bounding box center [795, 316] width 11 height 11
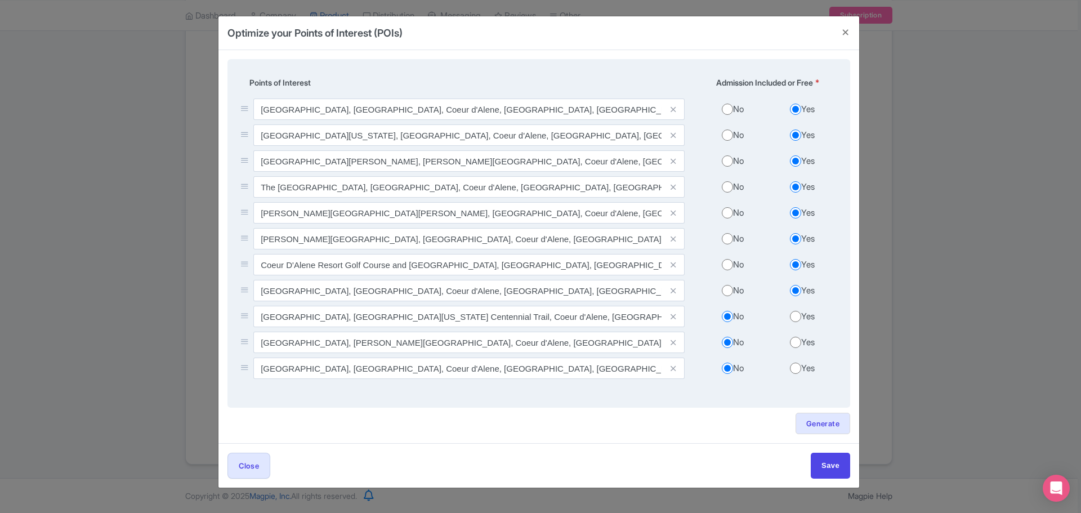
radio input "true"
click at [796, 341] on input "Yes" at bounding box center [795, 342] width 11 height 11
radio input "true"
click at [796, 370] on input "Yes" at bounding box center [795, 368] width 11 height 11
radio input "true"
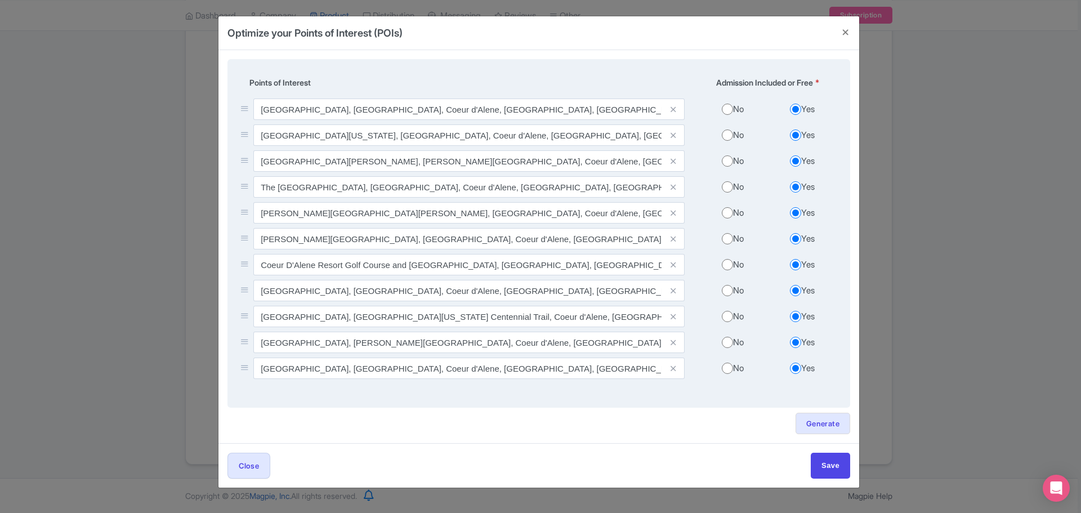
click at [728, 109] on input "No" at bounding box center [727, 109] width 11 height 11
radio input "true"
click at [731, 136] on input "No" at bounding box center [727, 135] width 11 height 11
radio input "true"
click at [727, 162] on input "No" at bounding box center [727, 160] width 11 height 11
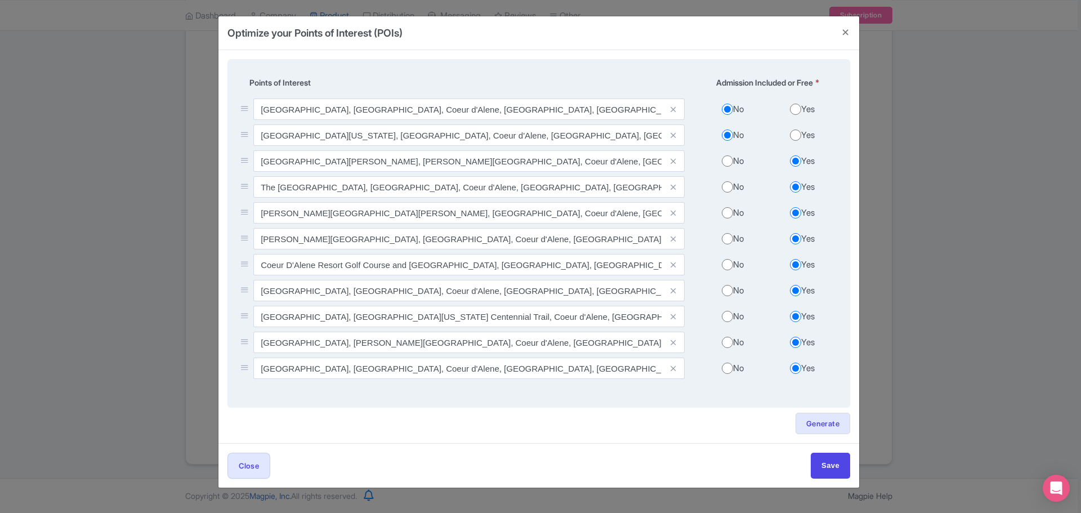
radio input "true"
click at [728, 190] on input "No" at bounding box center [727, 186] width 11 height 11
radio input "true"
drag, startPoint x: 732, startPoint y: 216, endPoint x: 734, endPoint y: 238, distance: 22.6
click at [731, 216] on input "No" at bounding box center [727, 212] width 11 height 11
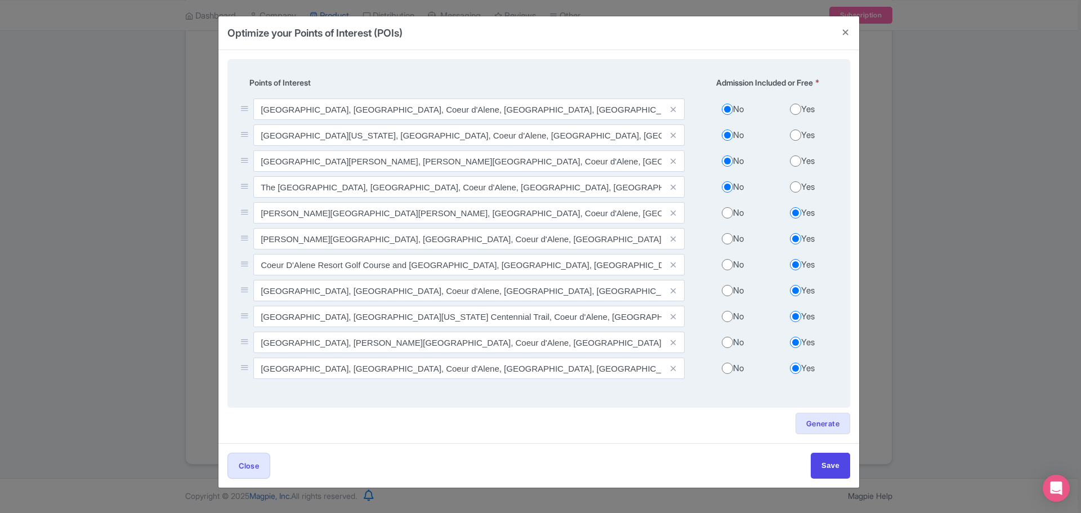
radio input "true"
click at [730, 240] on input "No" at bounding box center [727, 238] width 11 height 11
radio input "true"
click at [729, 269] on input "No" at bounding box center [727, 264] width 11 height 11
radio input "true"
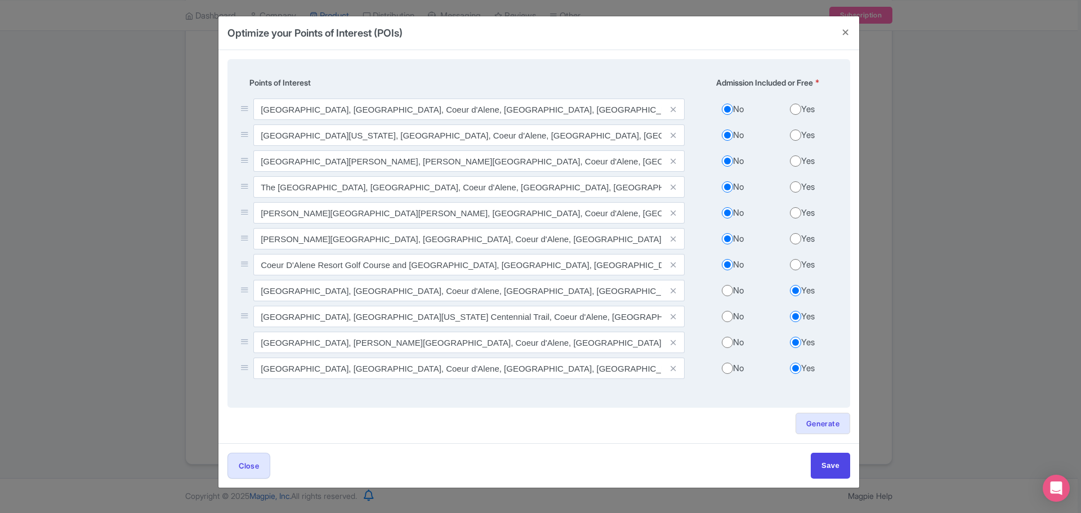
click at [723, 289] on input "No" at bounding box center [727, 290] width 11 height 11
radio input "true"
click at [726, 319] on input "No" at bounding box center [727, 316] width 11 height 11
radio input "true"
click at [730, 347] on input "No" at bounding box center [727, 342] width 11 height 11
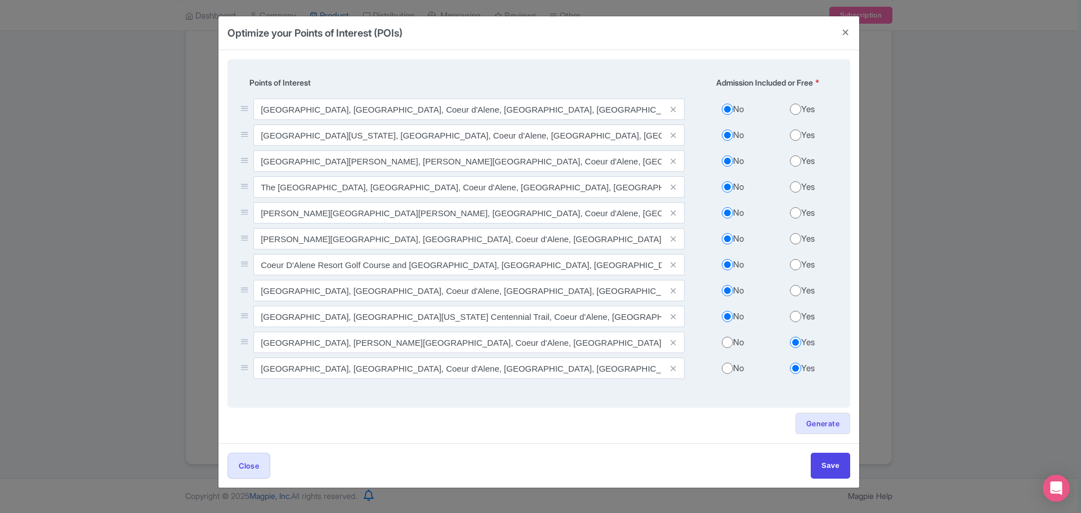
radio input "true"
click at [728, 370] on input "No" at bounding box center [727, 368] width 11 height 11
radio input "true"
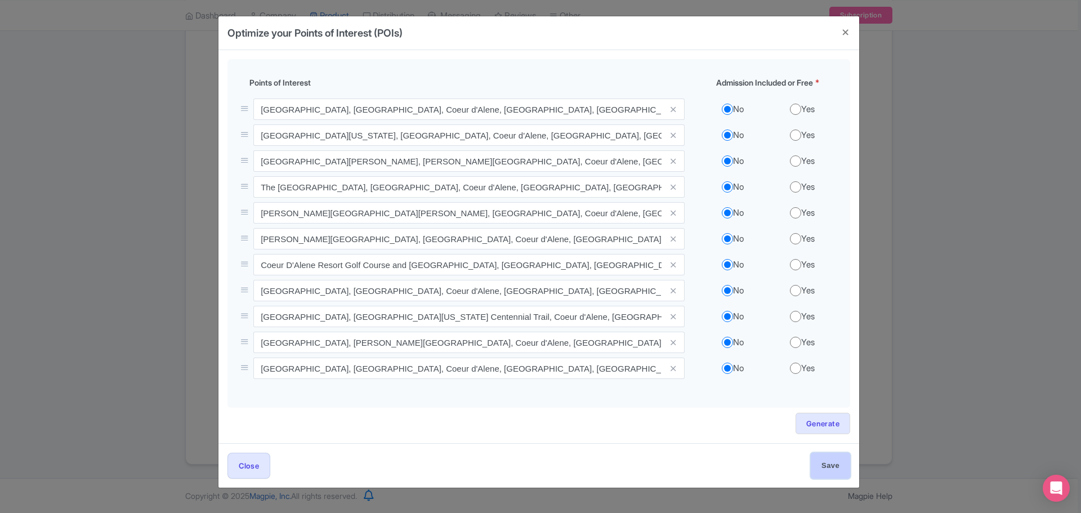
click at [826, 462] on input "Save" at bounding box center [830, 465] width 39 height 25
type input "Save"
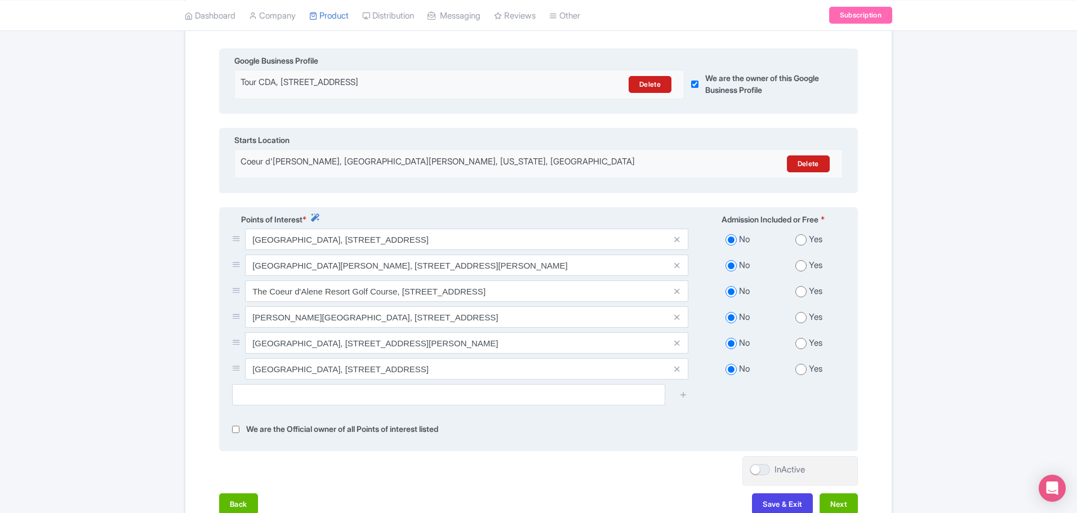
scroll to position [318, 0]
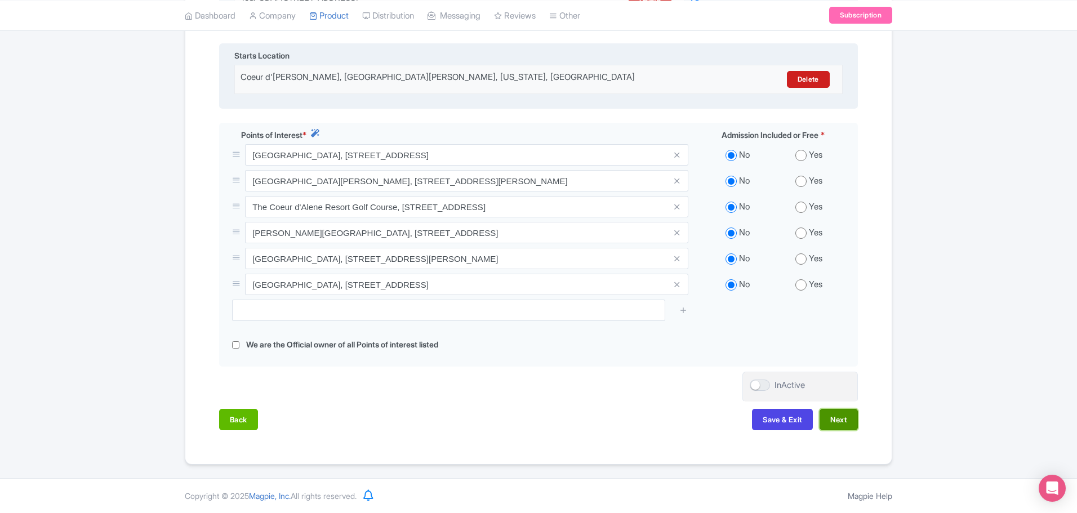
click at [841, 423] on button "Next" at bounding box center [838, 419] width 38 height 21
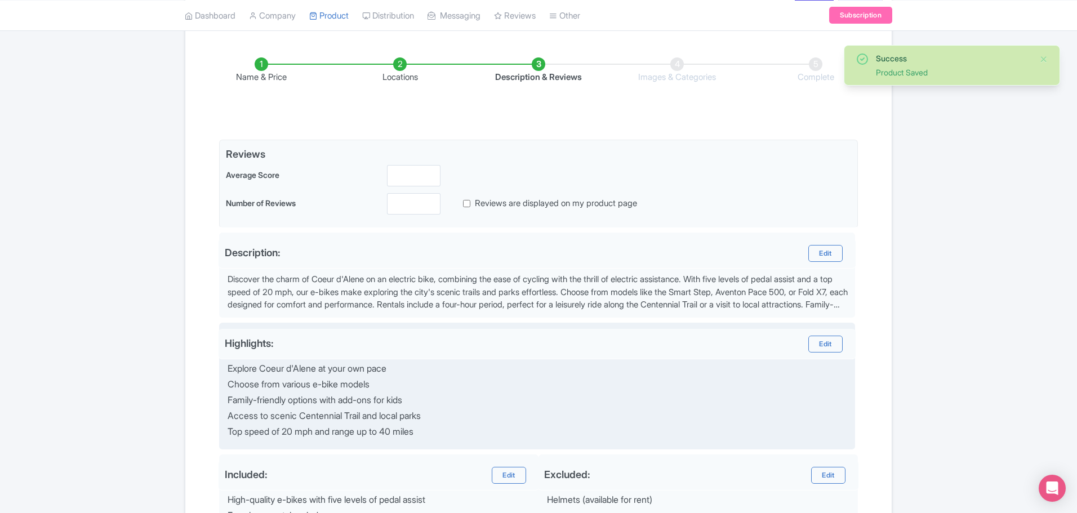
scroll to position [140, 0]
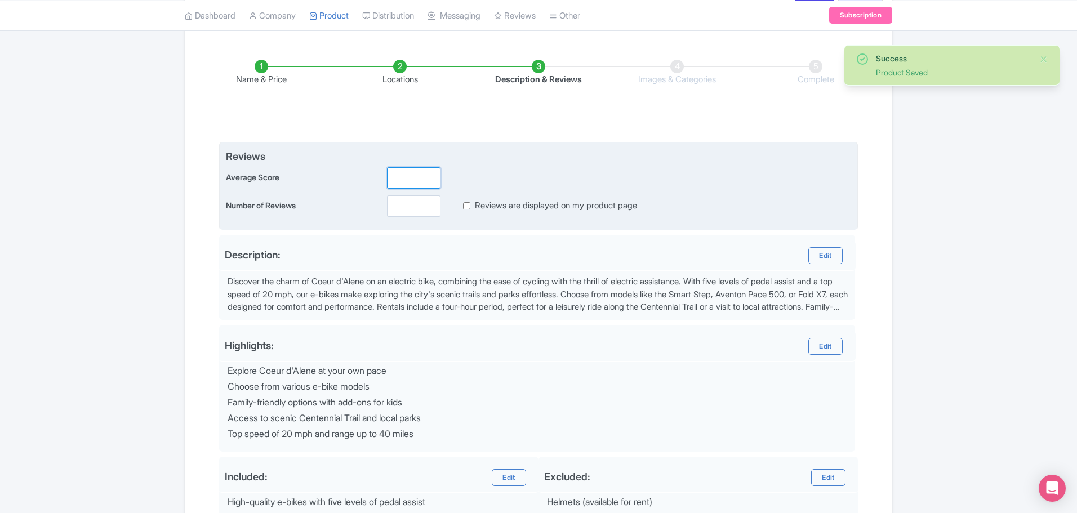
click at [411, 182] on input "number" at bounding box center [413, 177] width 53 height 21
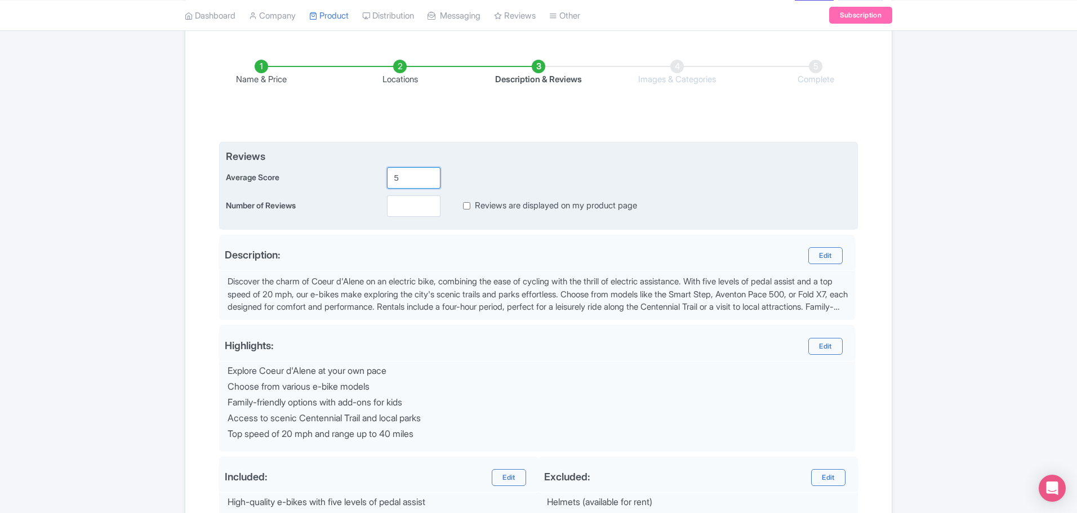
type input "5"
click at [469, 205] on input "Reviews are displayed on my product page" at bounding box center [466, 205] width 7 height 13
checkbox input "true"
click at [421, 208] on input "number" at bounding box center [413, 205] width 53 height 21
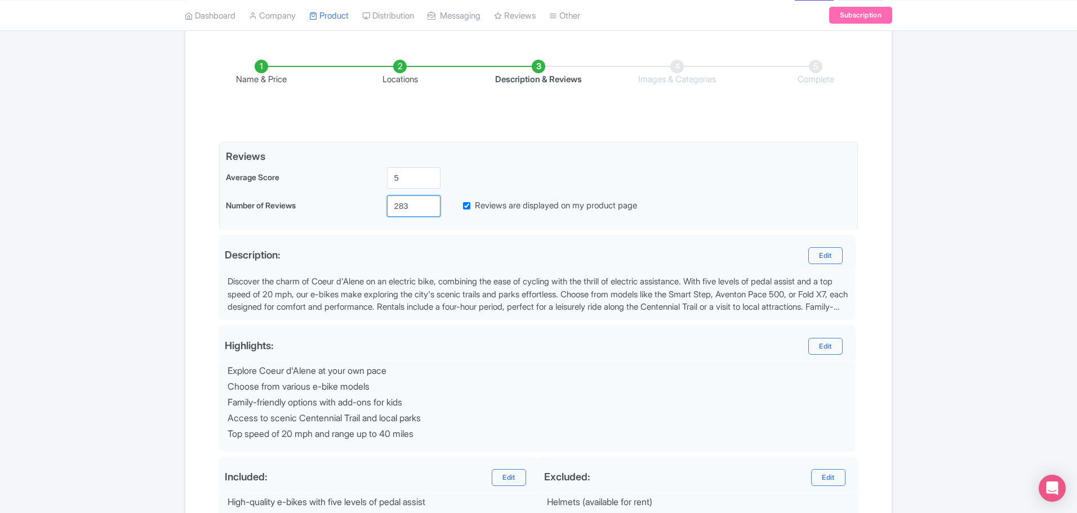
type input "283"
click at [39, 198] on div "Success Product Saved ← Back to Products E-Bike Rentals in Coeur d'Alene ID# TQ…" at bounding box center [538, 286] width 1077 height 693
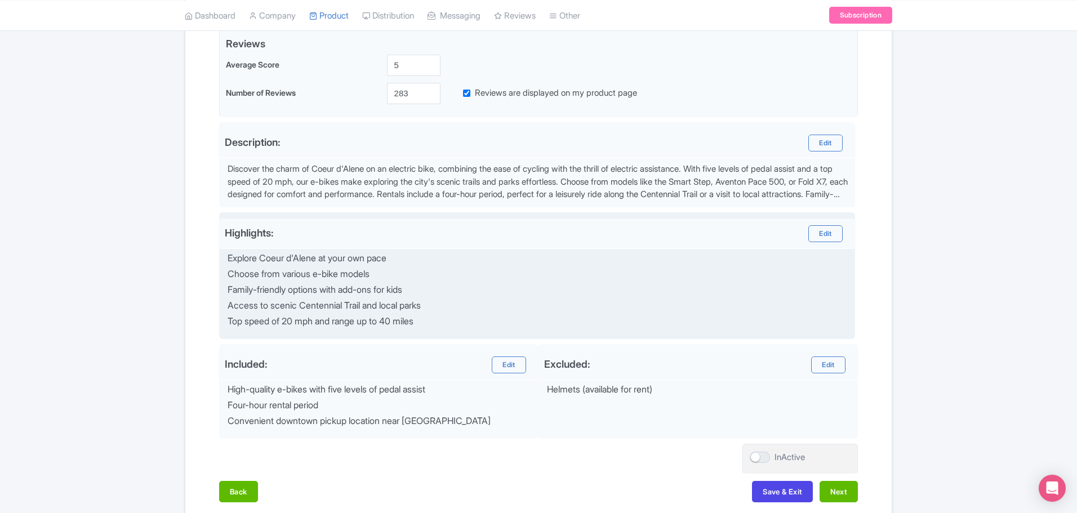
scroll to position [309, 0]
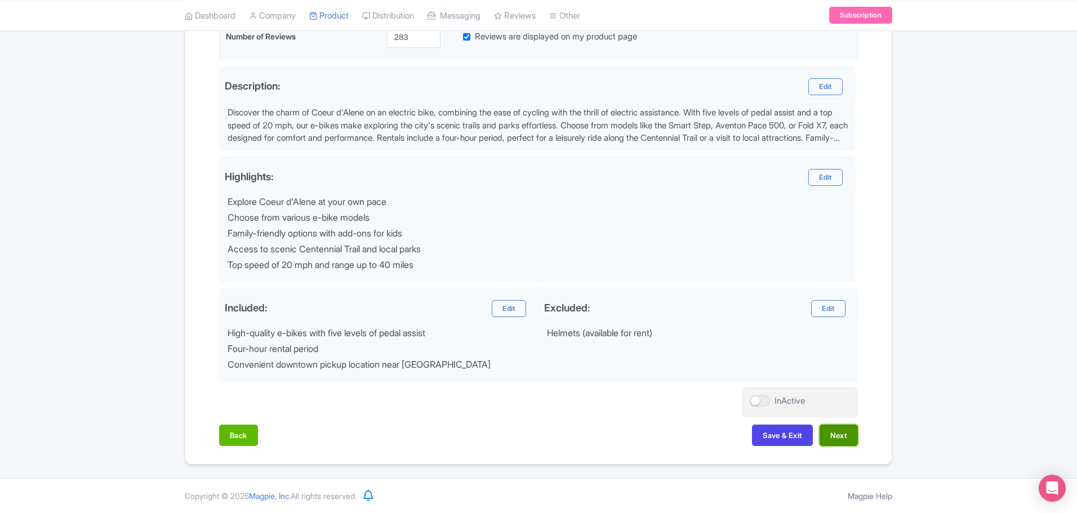
click at [837, 443] on button "Next" at bounding box center [838, 435] width 38 height 21
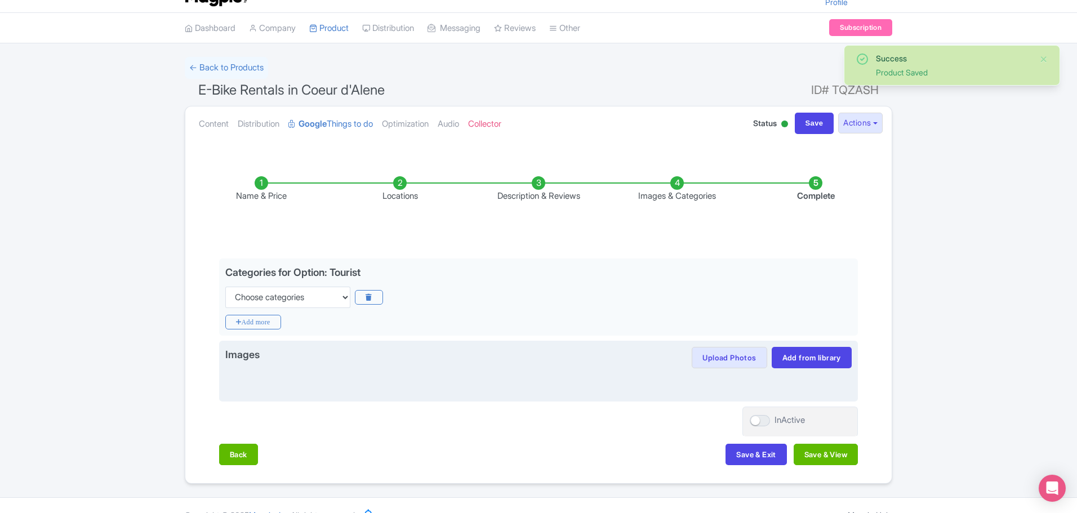
scroll to position [43, 0]
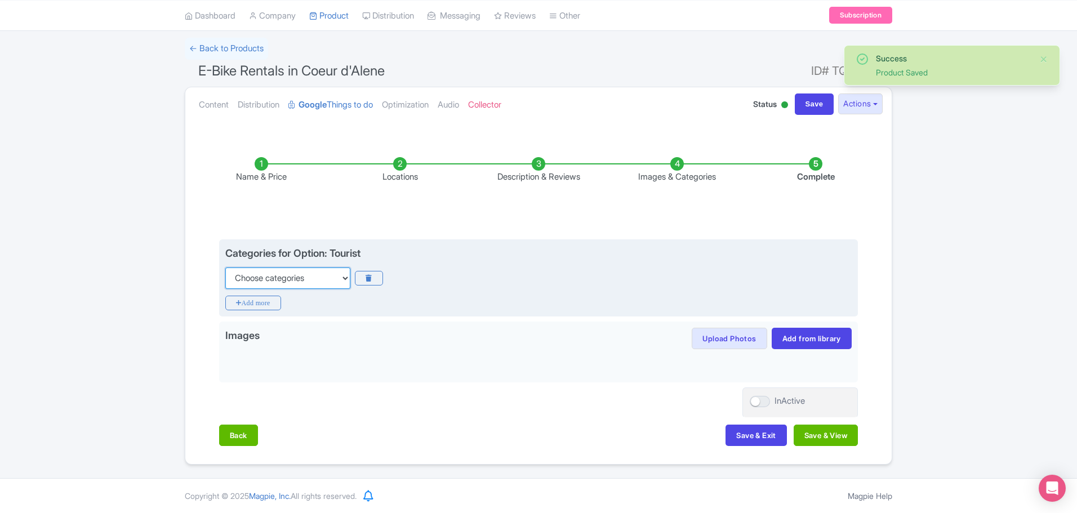
click at [315, 279] on select "Choose categories Adults Only Animals Audio Guide Beaches Bike Tours Boat Tours…" at bounding box center [287, 277] width 125 height 21
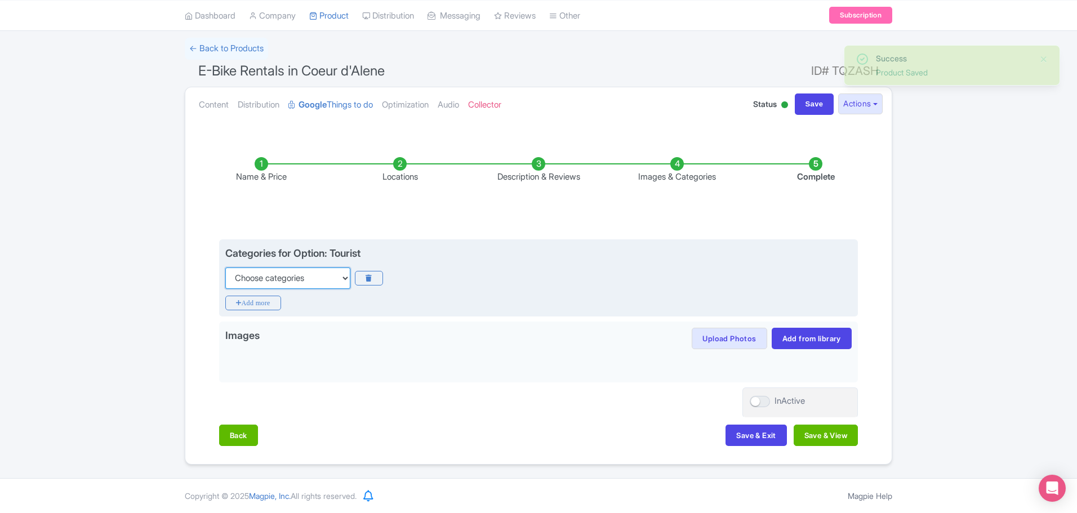
select select "bike-tours"
click at [225, 267] on select "Choose categories Adults Only Animals Audio Guide Beaches Bike Tours Boat Tours…" at bounding box center [287, 277] width 125 height 21
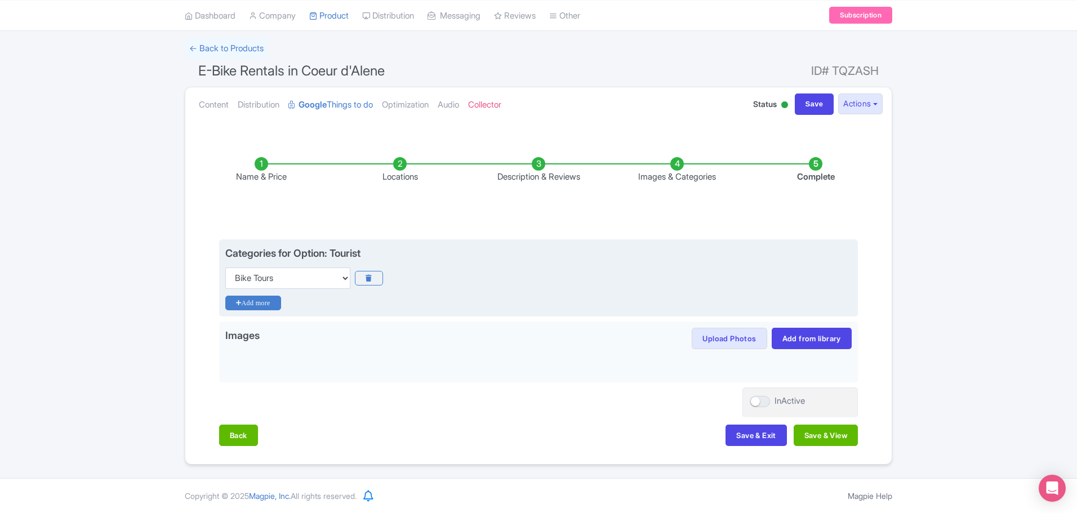
click at [253, 304] on icon "Add more" at bounding box center [253, 303] width 56 height 15
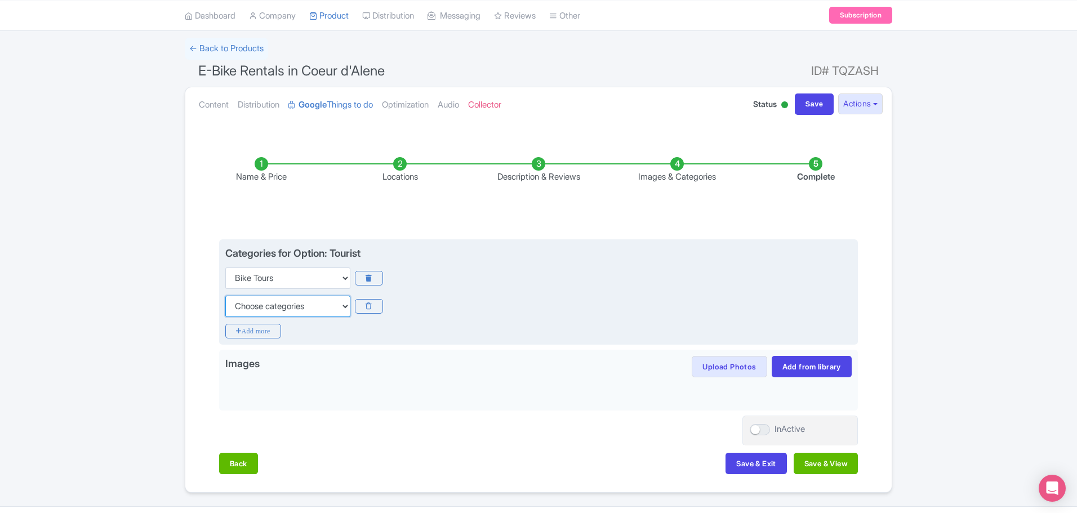
click at [267, 305] on select "Choose categories Adults Only Animals Audio Guide Beaches Bike Tours Boat Tours…" at bounding box center [287, 306] width 125 height 21
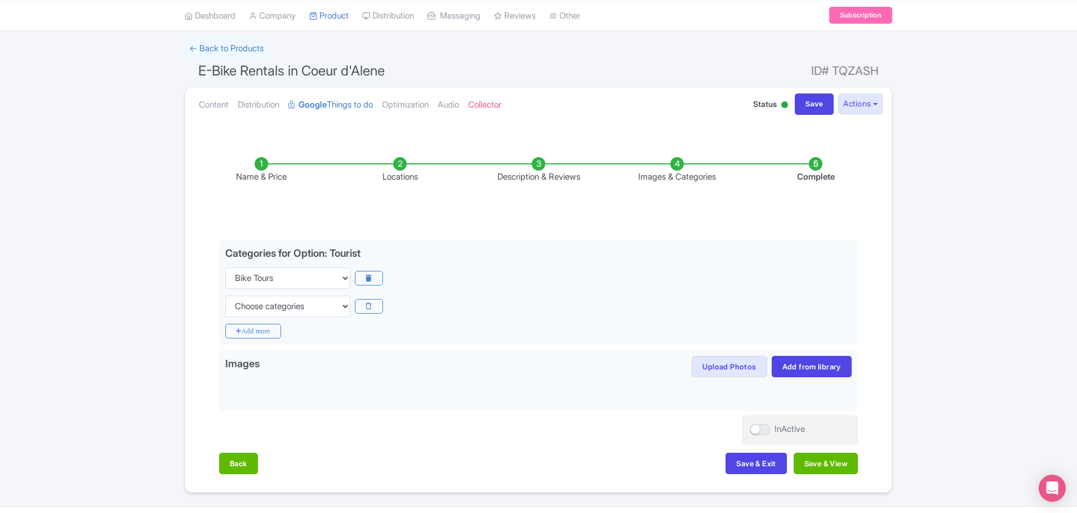
click at [113, 189] on div "Success Product Saved ← Back to Products E-Bike Rentals in Coeur d'Alene ID# TQ…" at bounding box center [538, 265] width 1077 height 455
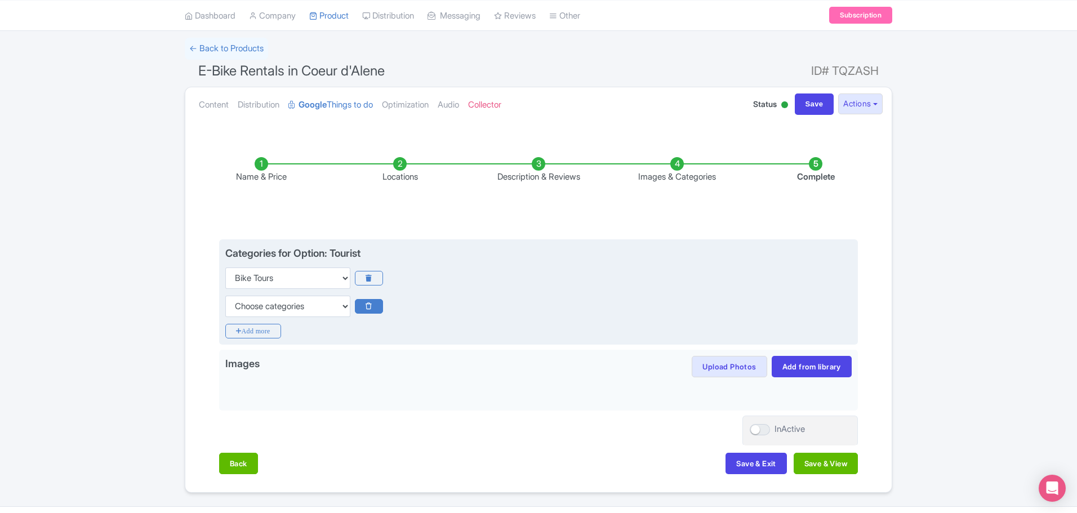
click at [363, 306] on icon at bounding box center [369, 306] width 28 height 15
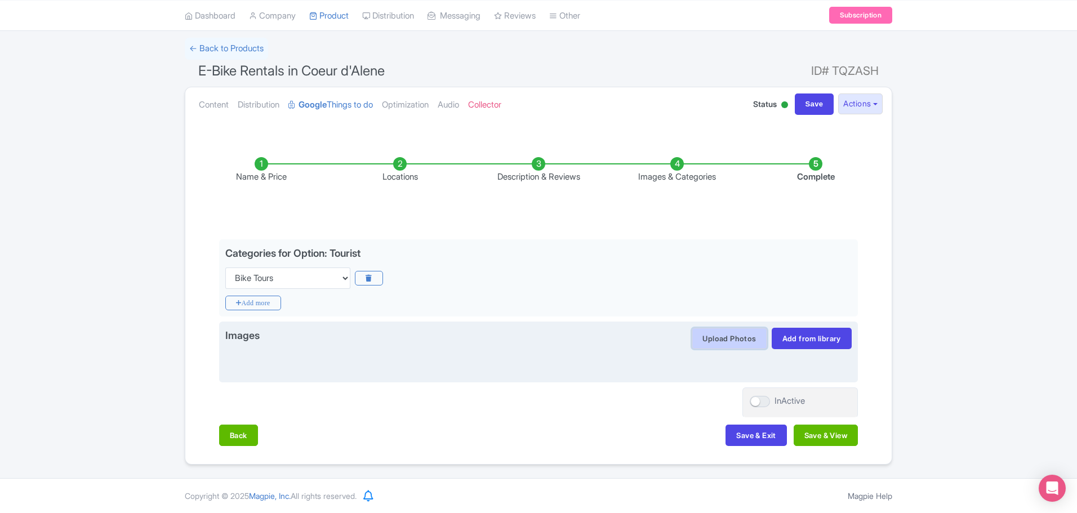
click at [734, 337] on button "Upload Photos" at bounding box center [728, 338] width 75 height 21
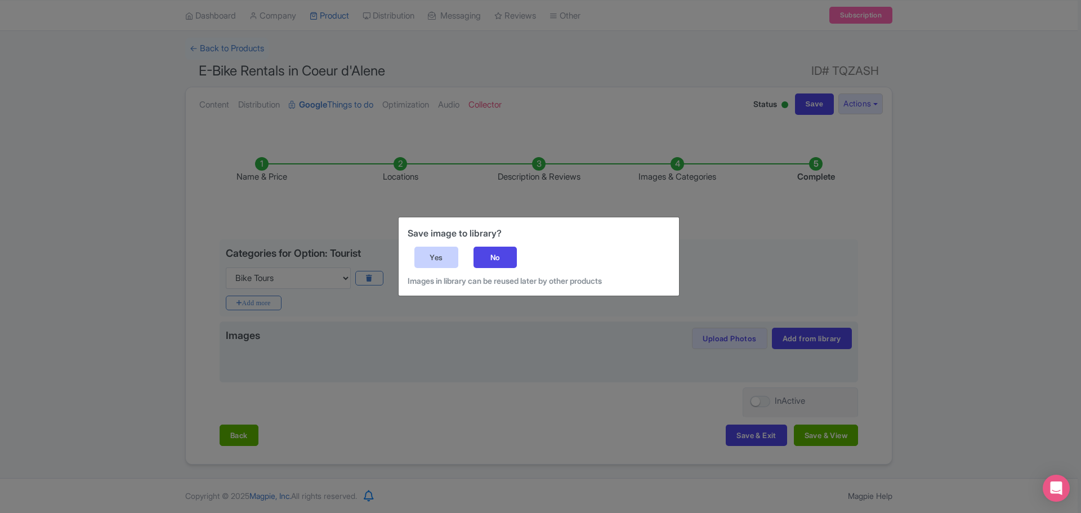
click at [439, 258] on div "Yes" at bounding box center [436, 257] width 44 height 21
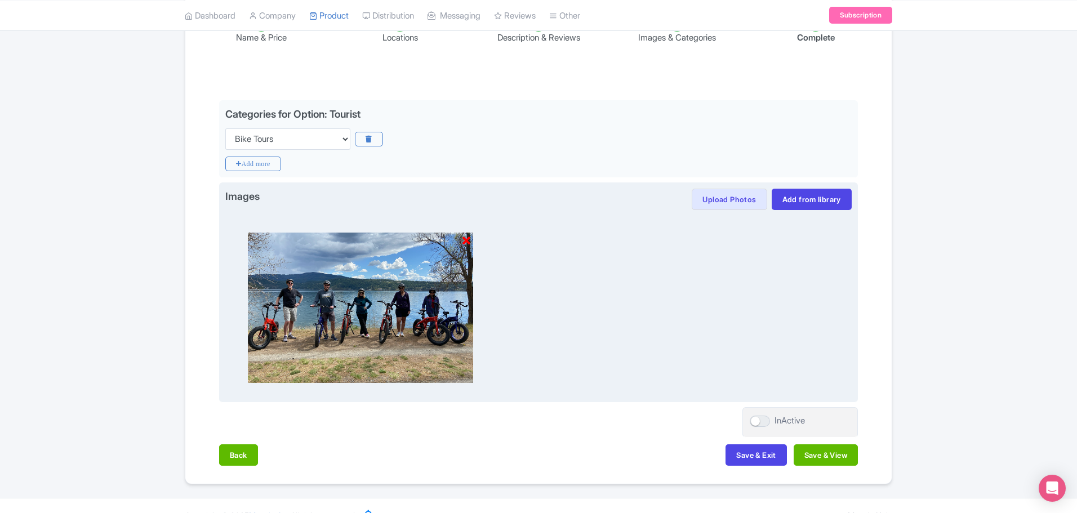
scroll to position [202, 0]
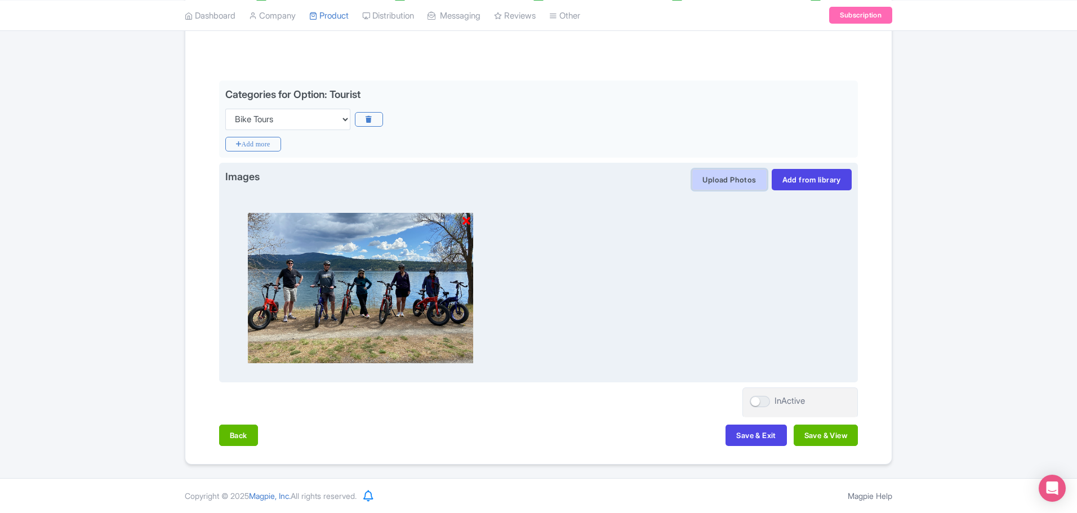
click at [734, 185] on button "Upload Photos" at bounding box center [728, 179] width 75 height 21
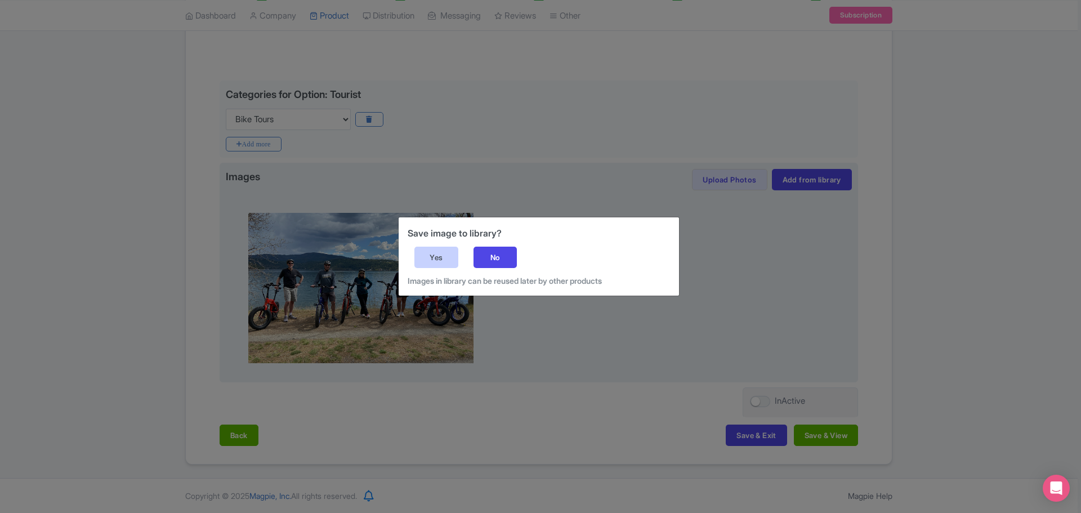
click at [429, 266] on div "Yes" at bounding box center [436, 257] width 44 height 21
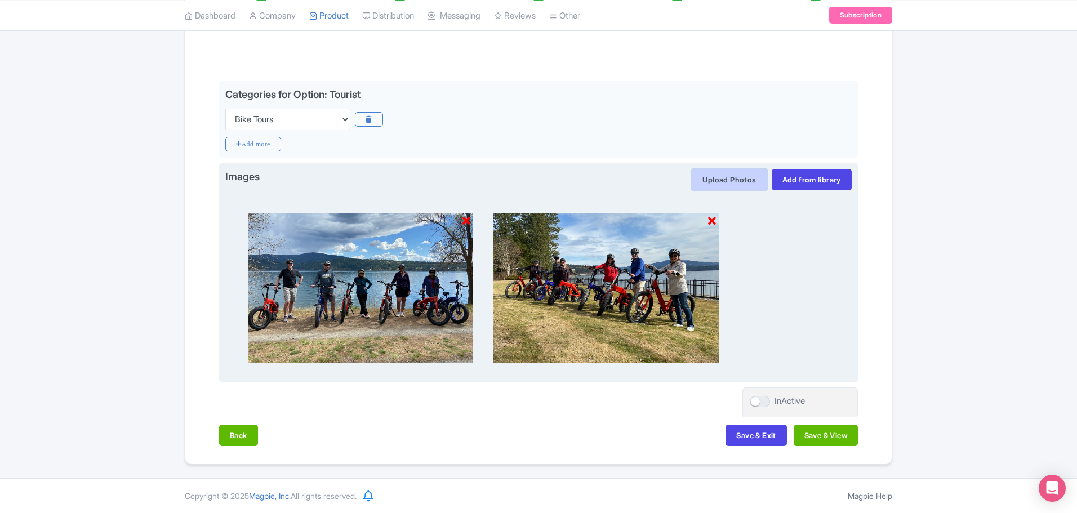
click at [720, 184] on button "Upload Photos" at bounding box center [728, 179] width 75 height 21
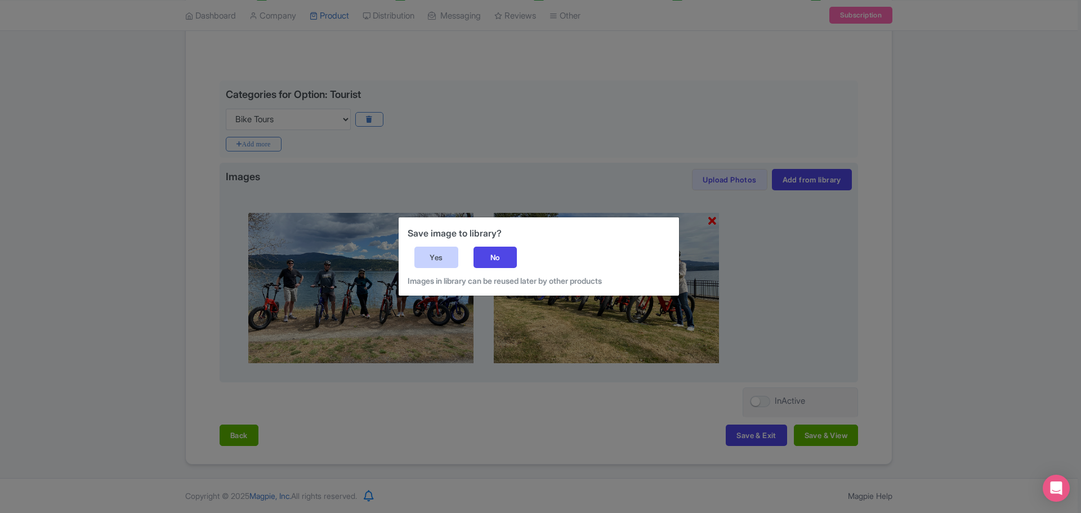
click at [423, 258] on div "Yes" at bounding box center [436, 257] width 44 height 21
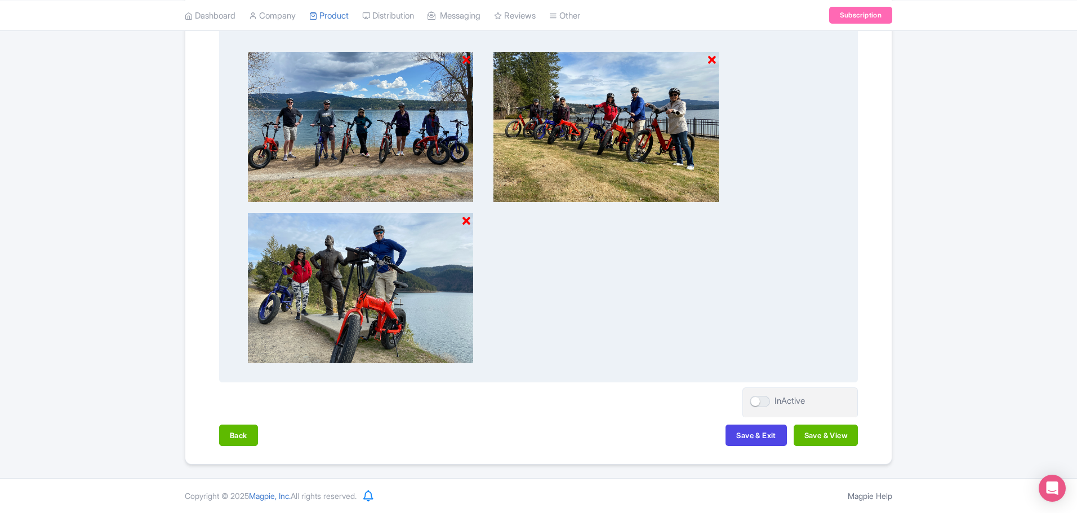
scroll to position [194, 0]
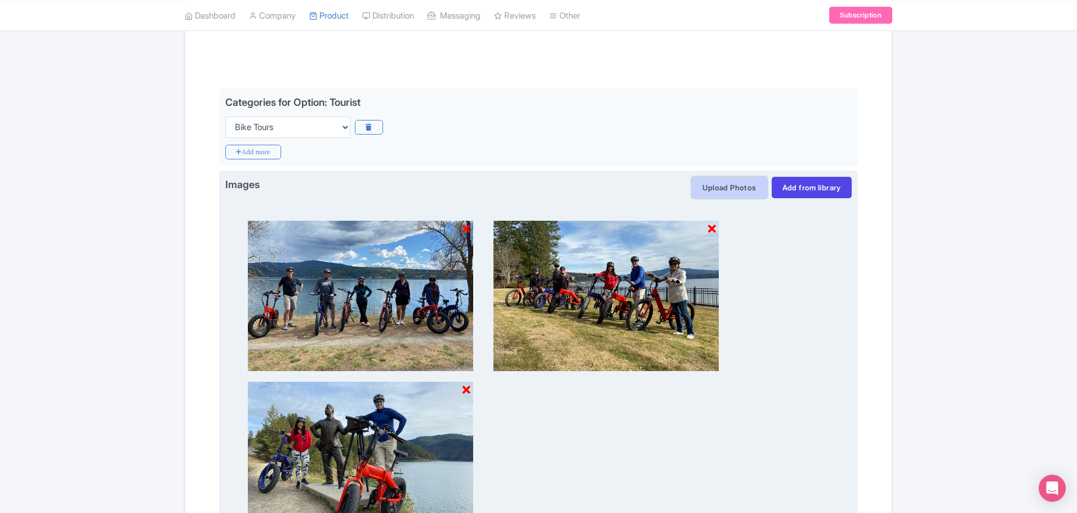
click at [739, 195] on button "Upload Photos" at bounding box center [728, 187] width 75 height 21
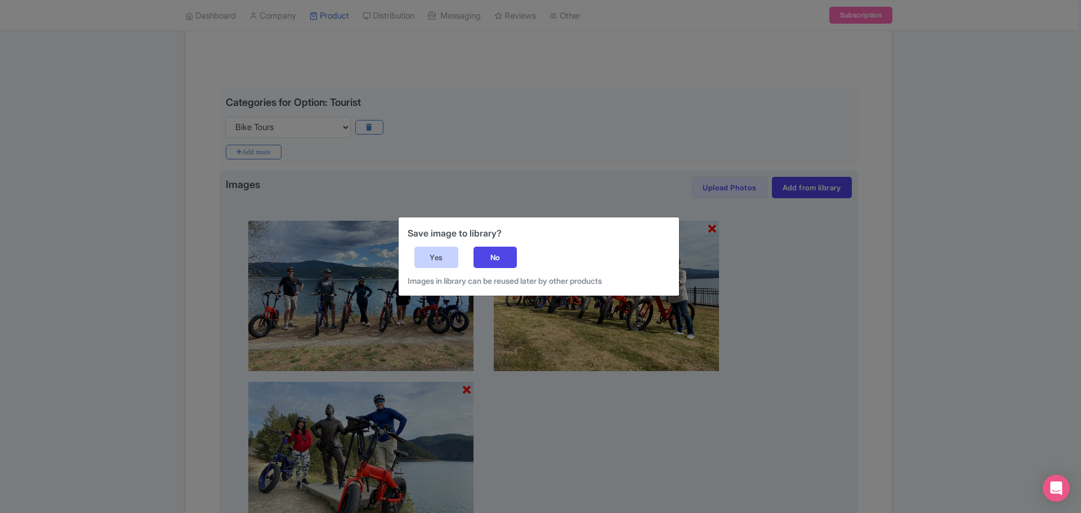
click at [449, 256] on div "Yes" at bounding box center [436, 257] width 44 height 21
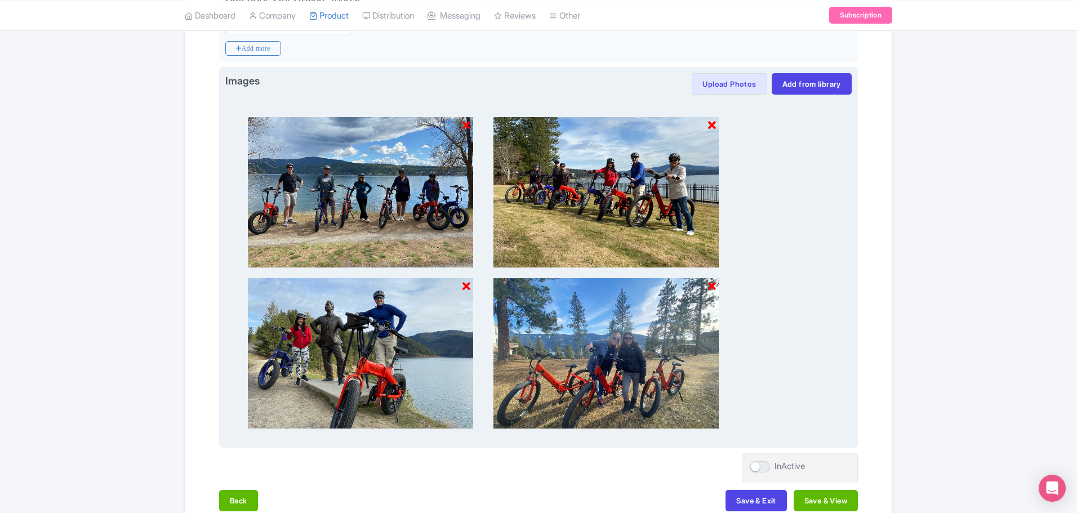
scroll to position [363, 0]
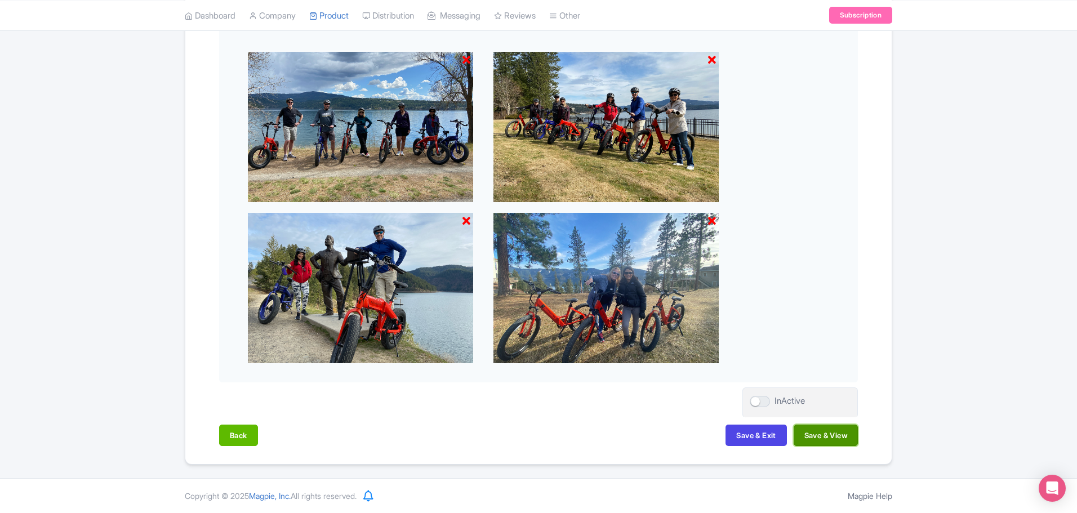
click at [826, 444] on button "Save & View" at bounding box center [825, 435] width 64 height 21
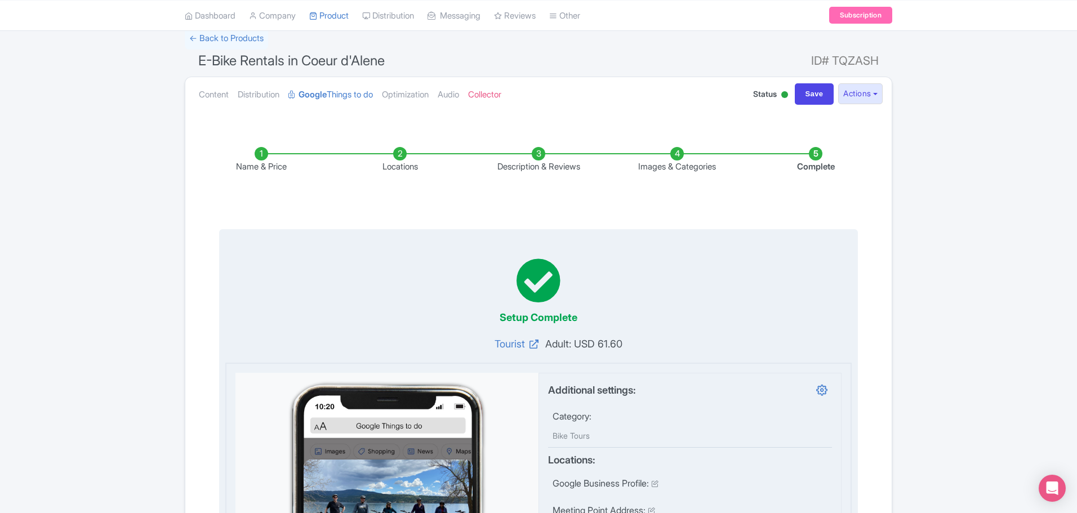
scroll to position [0, 0]
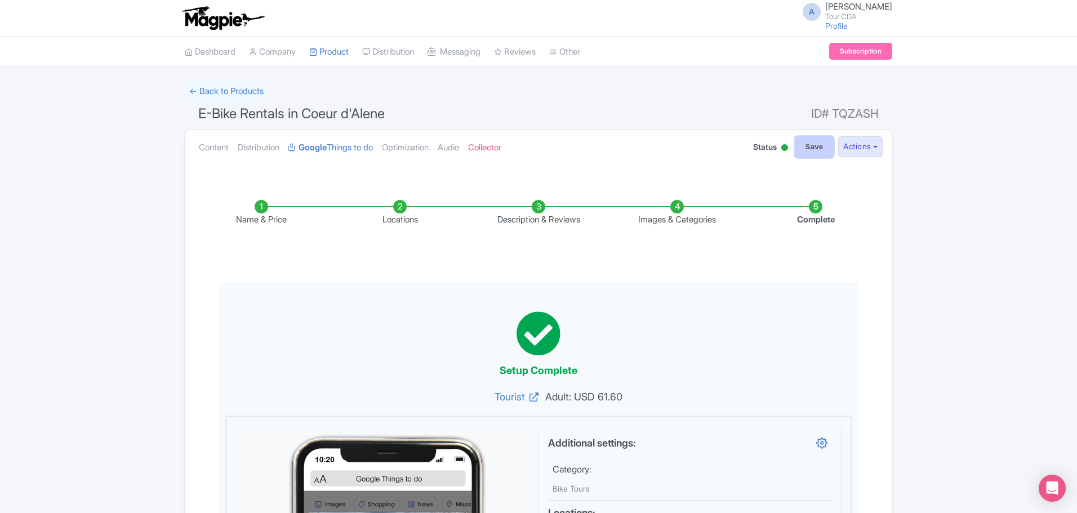
click at [822, 146] on input "Save" at bounding box center [814, 146] width 39 height 21
type input "Saving..."
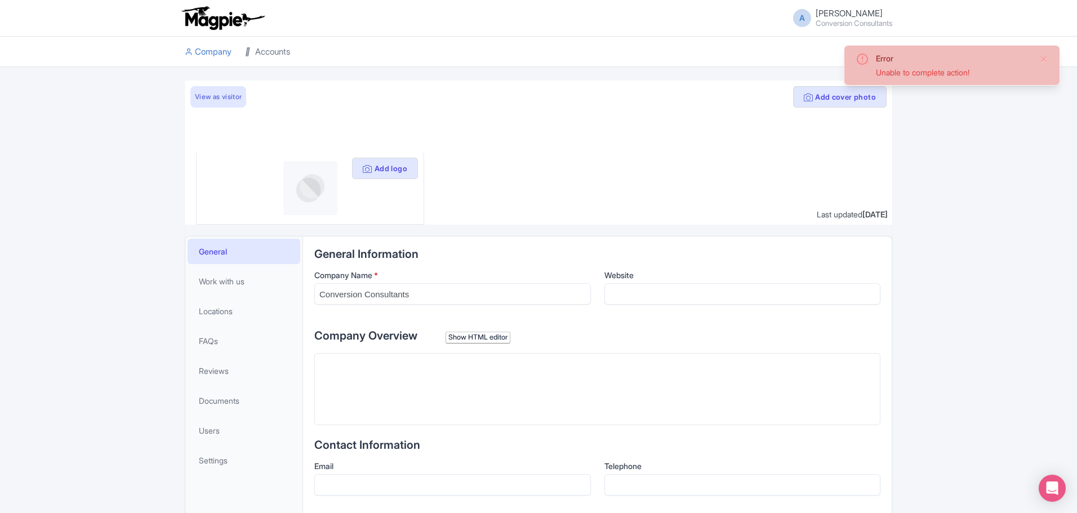
click at [267, 55] on link "Accounts" at bounding box center [267, 52] width 45 height 31
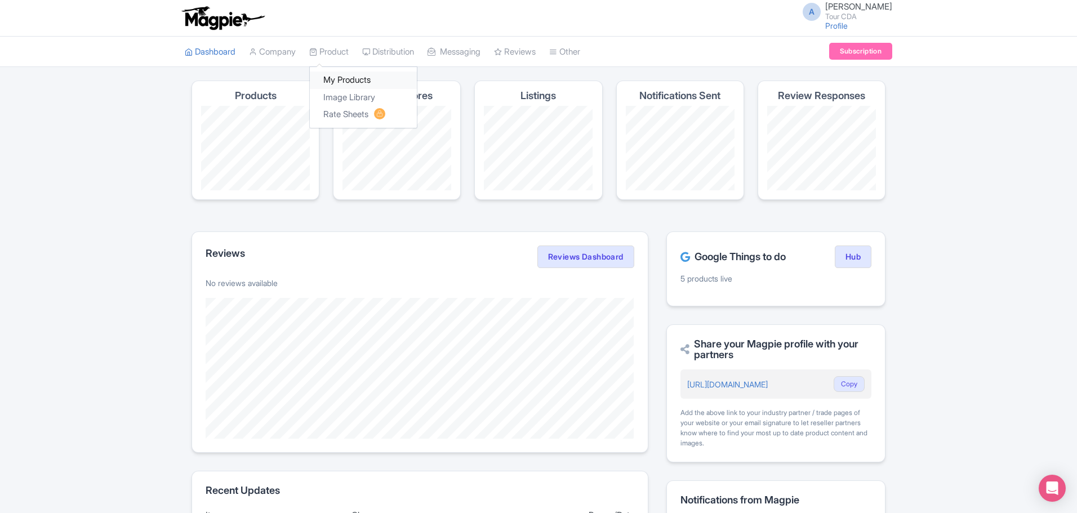
click at [348, 81] on link "My Products" at bounding box center [363, 80] width 107 height 17
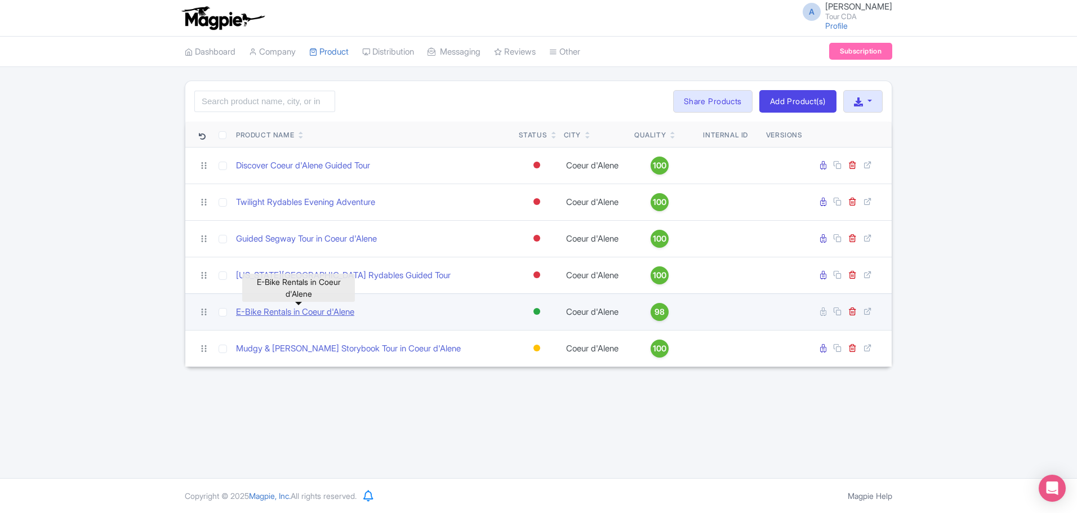
click at [310, 316] on link "E-Bike Rentals in Coeur d'Alene" at bounding box center [295, 312] width 118 height 13
